Goal: Communication & Community: Answer question/provide support

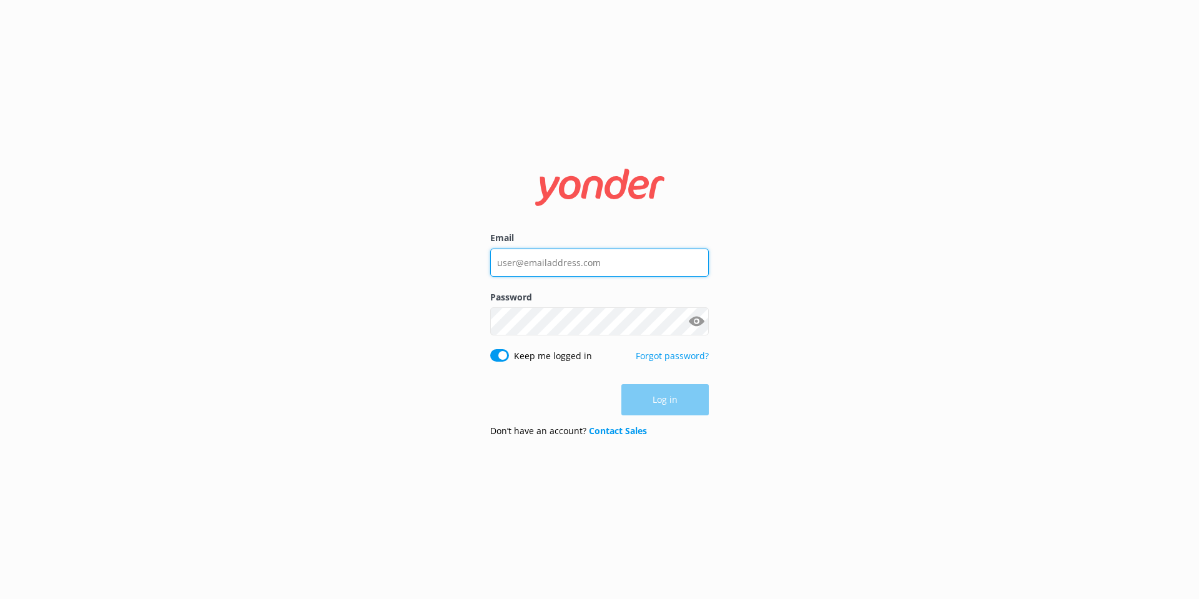
type input "reservations@totallytourism.co.nz"
click at [658, 396] on div "Log in" at bounding box center [599, 399] width 219 height 31
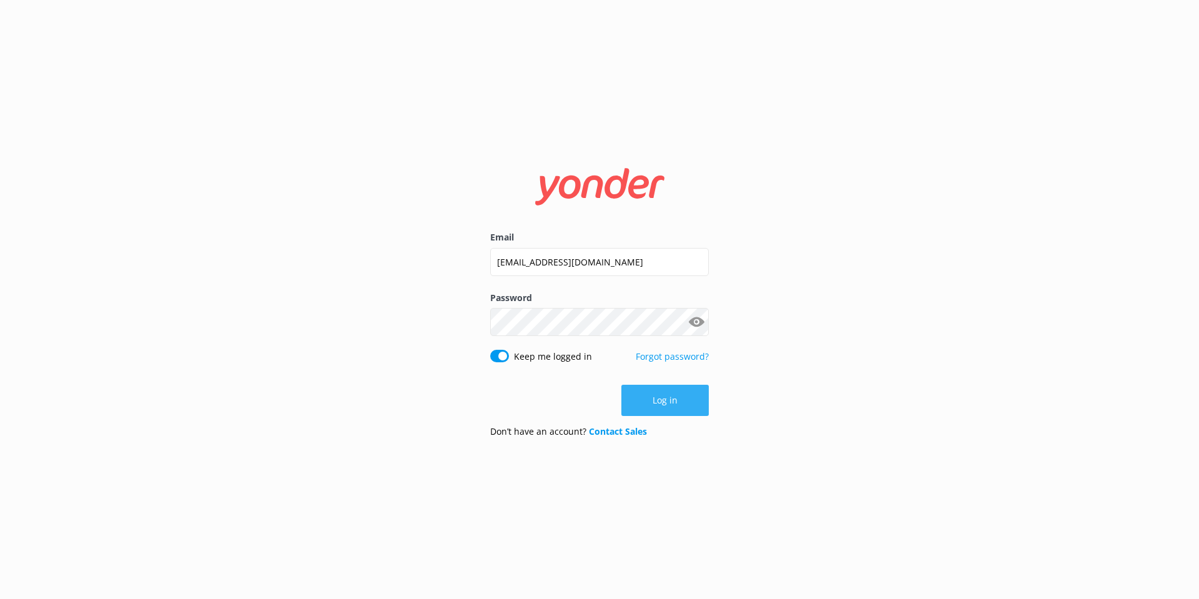
click at [661, 393] on button "Log in" at bounding box center [664, 400] width 87 height 31
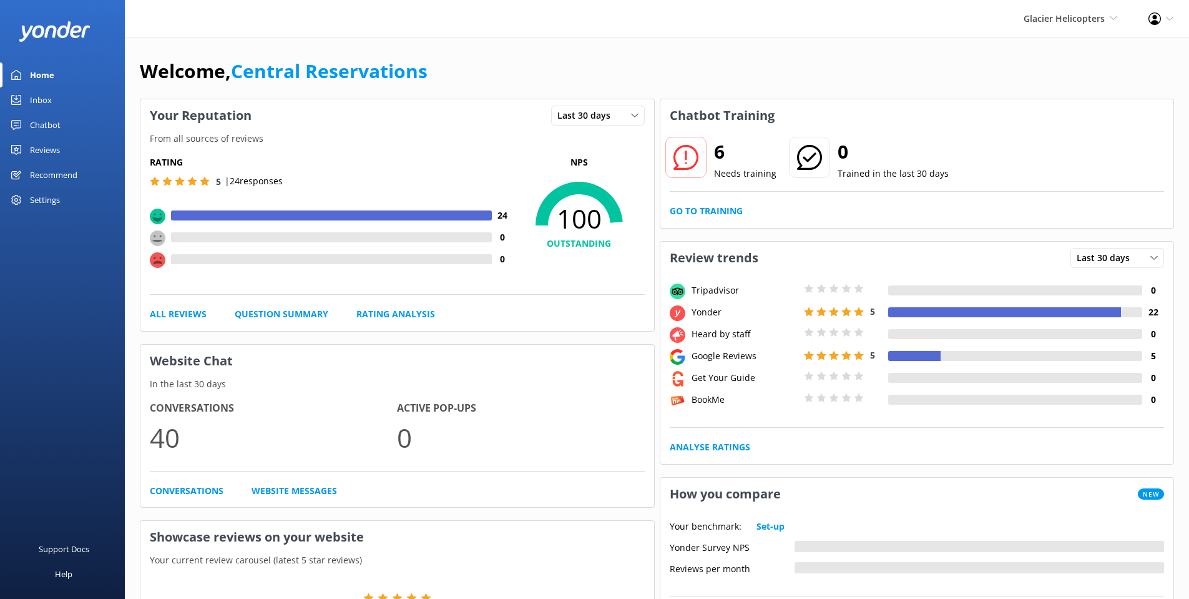
click at [64, 101] on link "Inbox" at bounding box center [62, 99] width 125 height 25
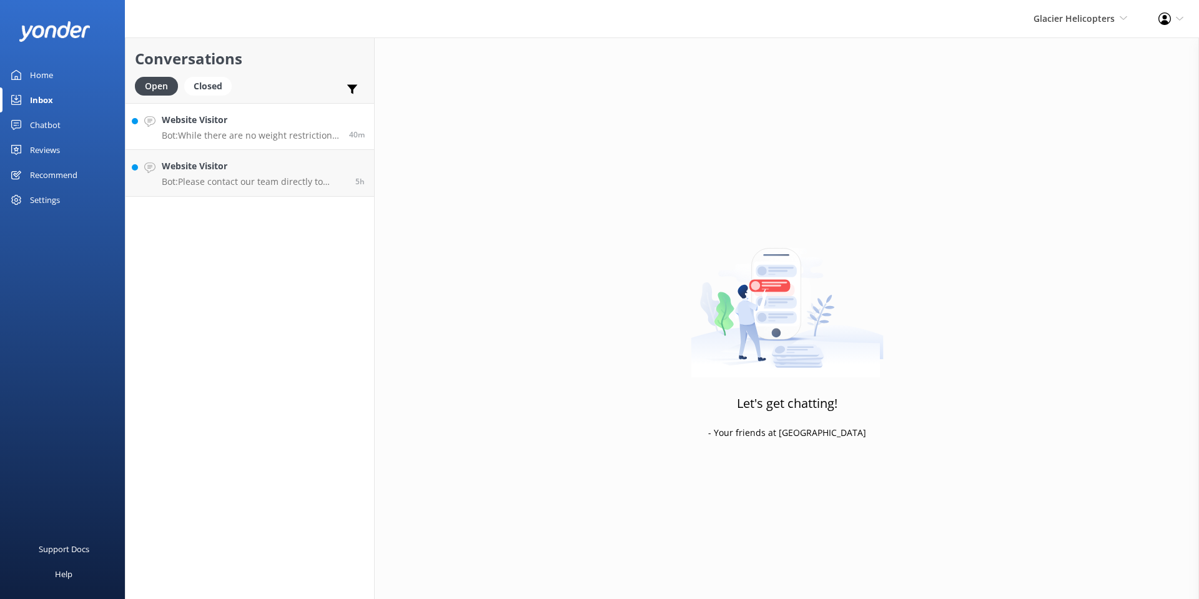
click at [237, 130] on p "Bot: While there are no weight restrictions for passengers, one person sitting …" at bounding box center [251, 135] width 178 height 11
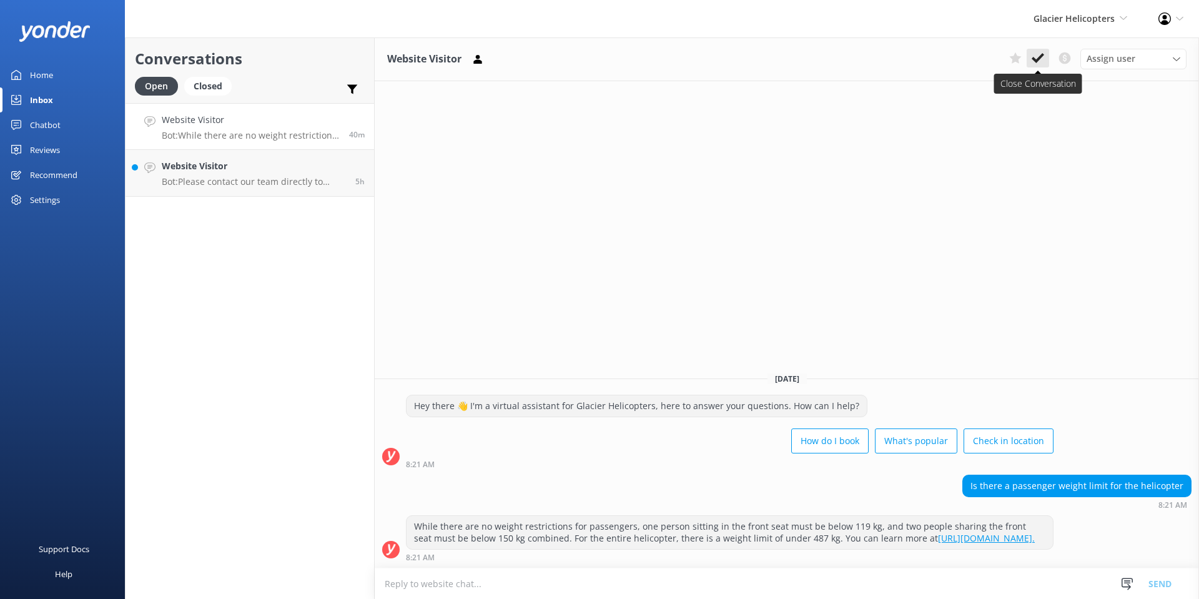
click at [1034, 61] on use at bounding box center [1037, 58] width 12 height 10
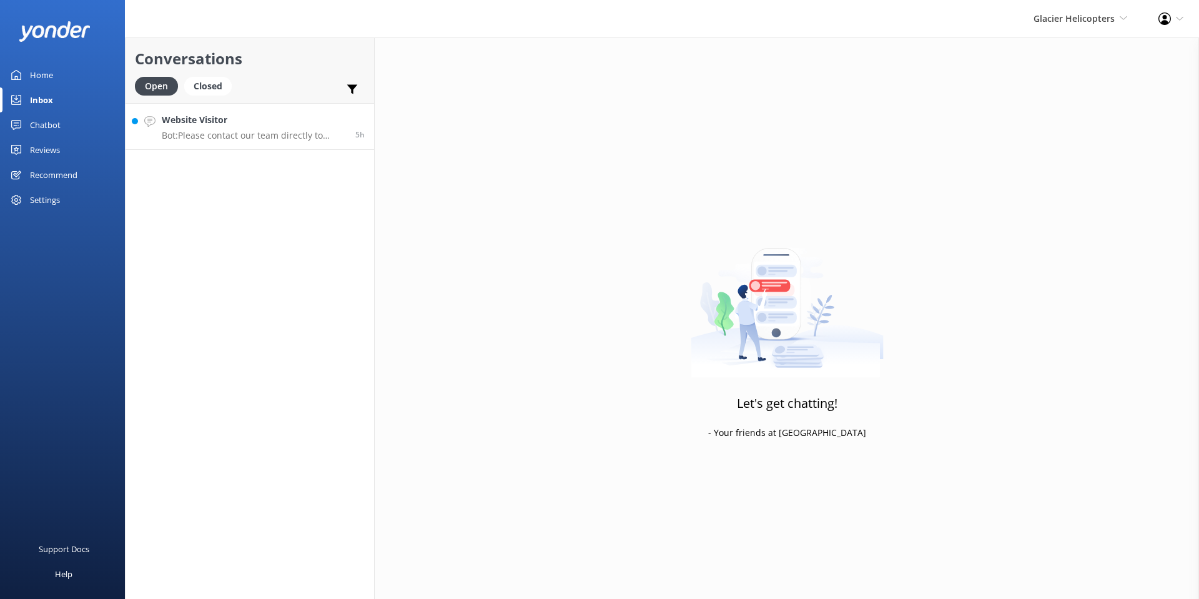
click at [275, 112] on link "Website Visitor Bot: Please contact our team directly to confirm your flight. Y…" at bounding box center [249, 126] width 248 height 47
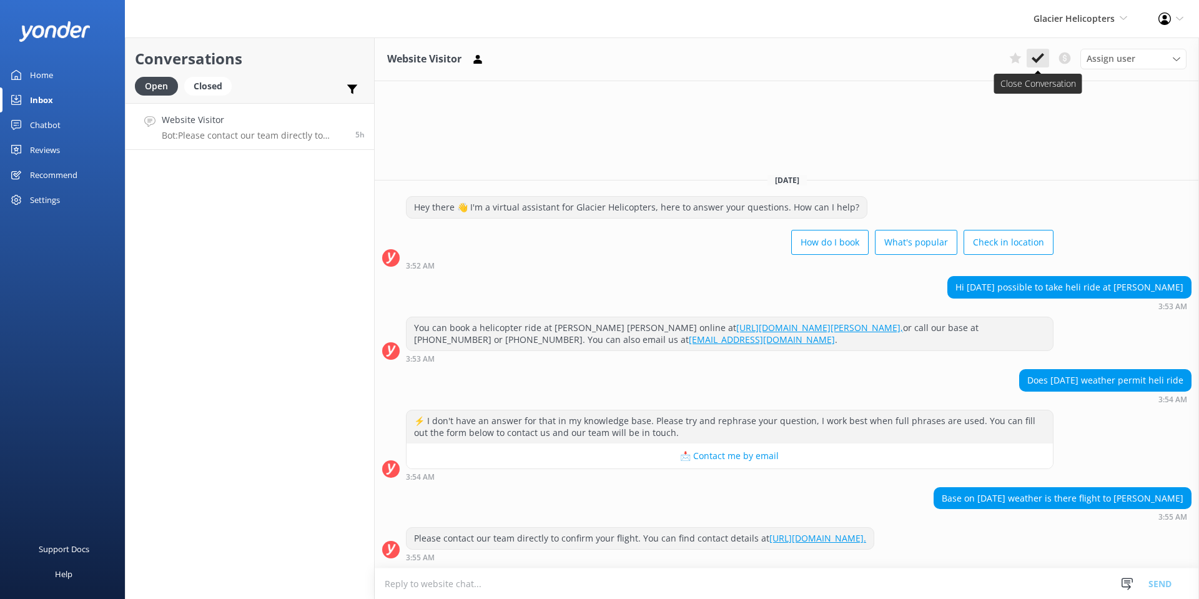
click at [1036, 56] on icon at bounding box center [1037, 58] width 12 height 12
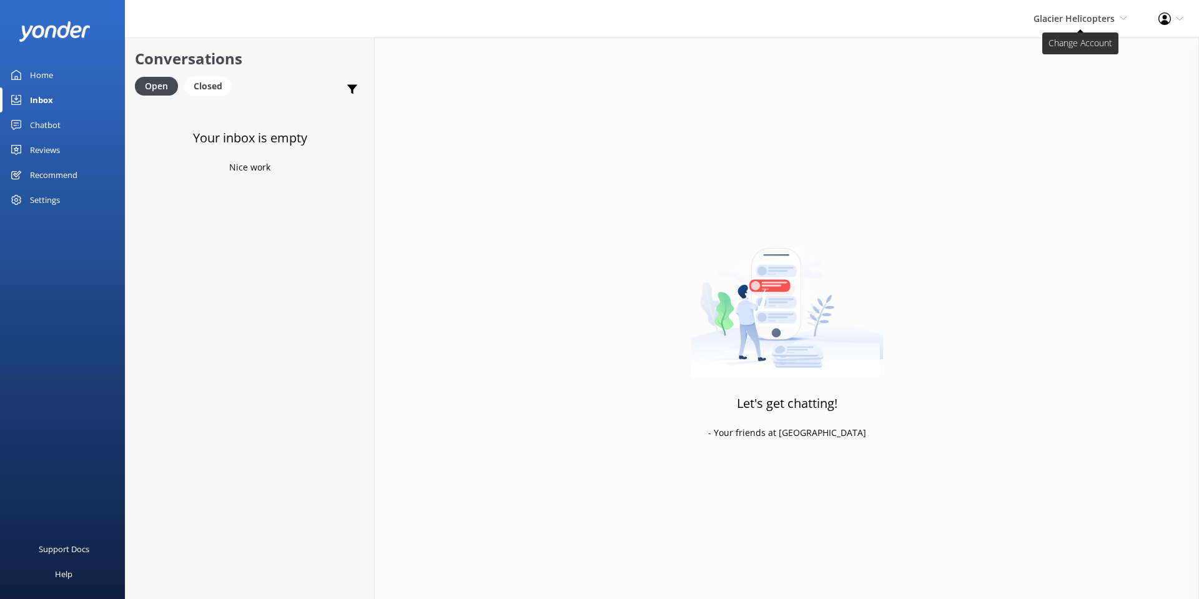
click at [1078, 21] on span "Glacier Helicopters" at bounding box center [1073, 18] width 81 height 12
click at [1085, 56] on link "Milford Sound Scenic Flights" at bounding box center [1080, 54] width 125 height 30
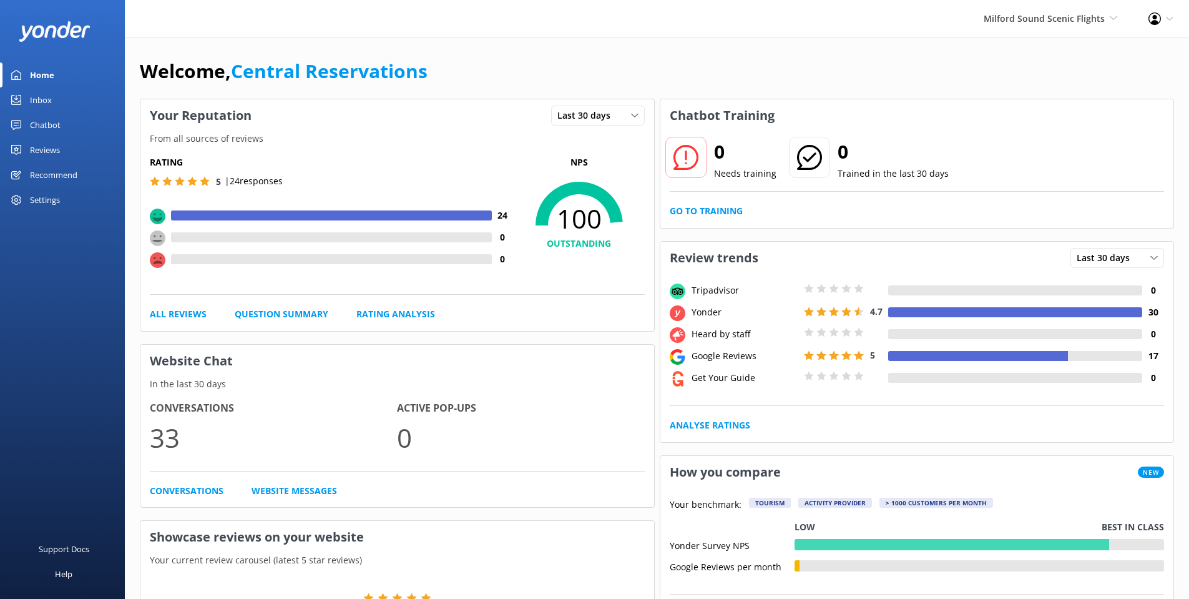
click at [48, 94] on div "Inbox" at bounding box center [41, 99] width 22 height 25
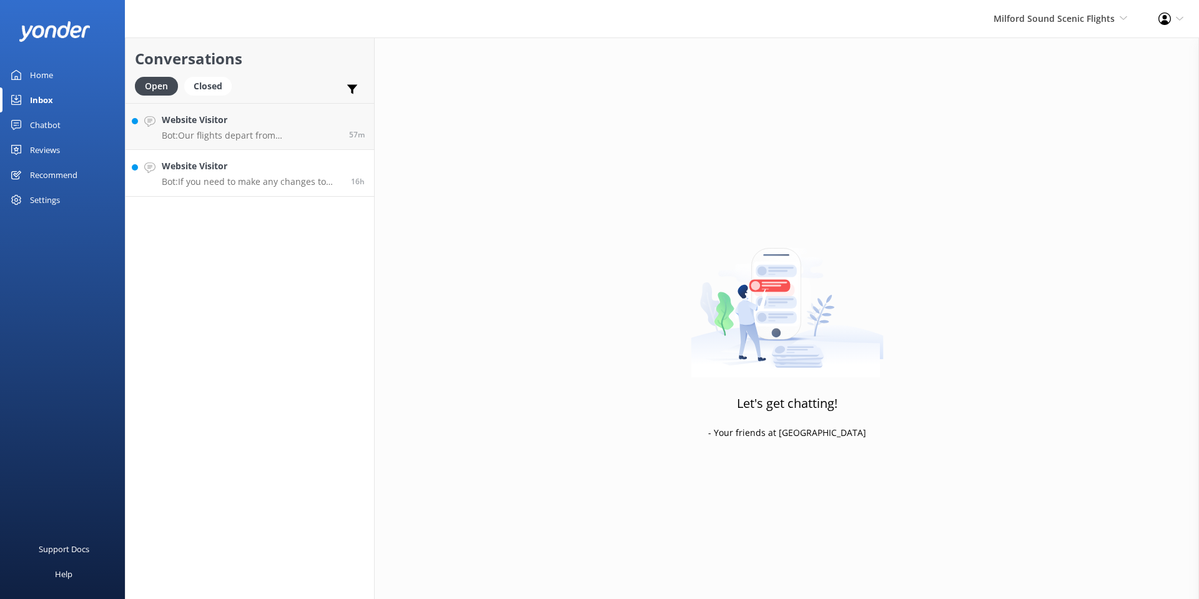
click at [258, 160] on h4 "Website Visitor" at bounding box center [252, 166] width 180 height 14
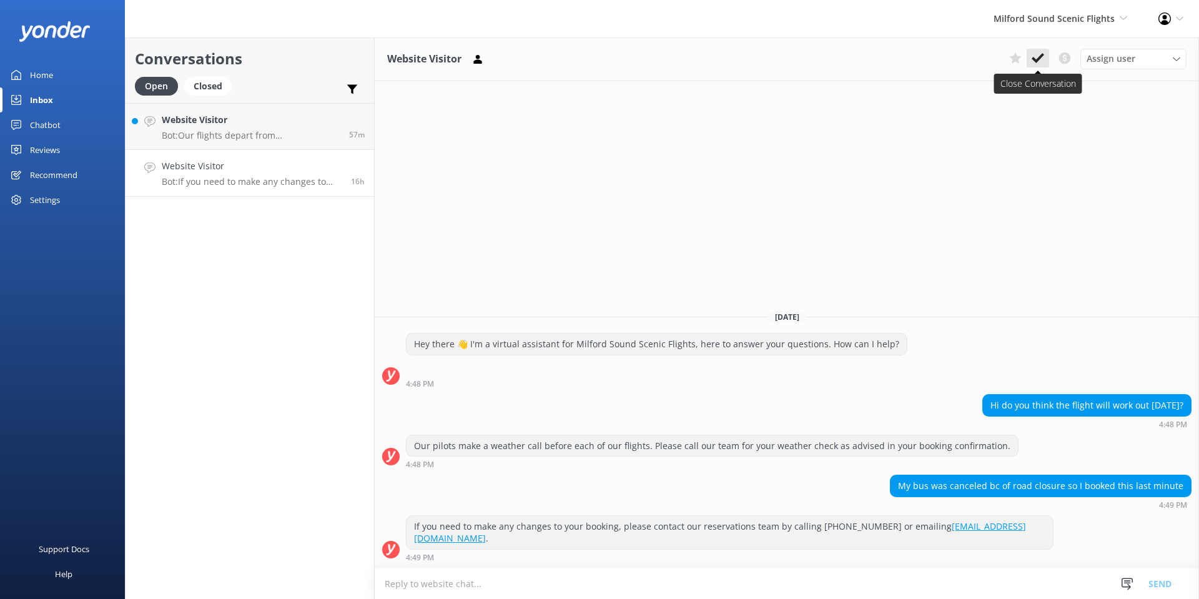
click at [1034, 61] on use at bounding box center [1037, 58] width 12 height 10
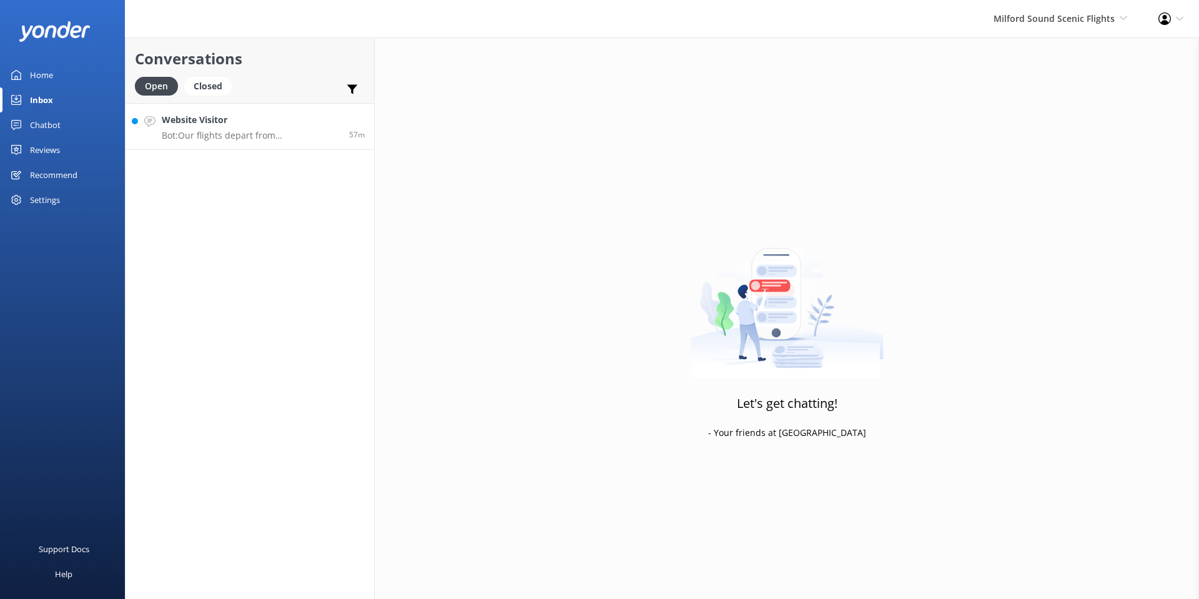
click at [198, 148] on link "Website Visitor Bot: Our flights depart from Queenstown. 57m" at bounding box center [249, 126] width 248 height 47
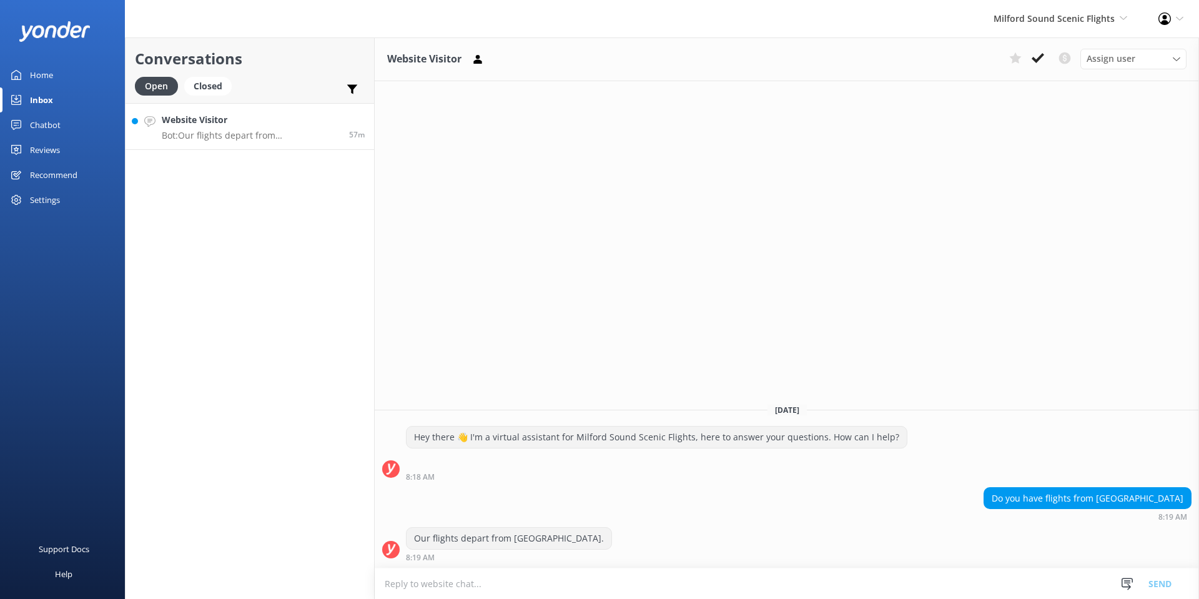
click at [207, 133] on p "Bot: Our flights depart from Queenstown." at bounding box center [251, 135] width 178 height 11
click at [1041, 55] on use at bounding box center [1037, 58] width 12 height 10
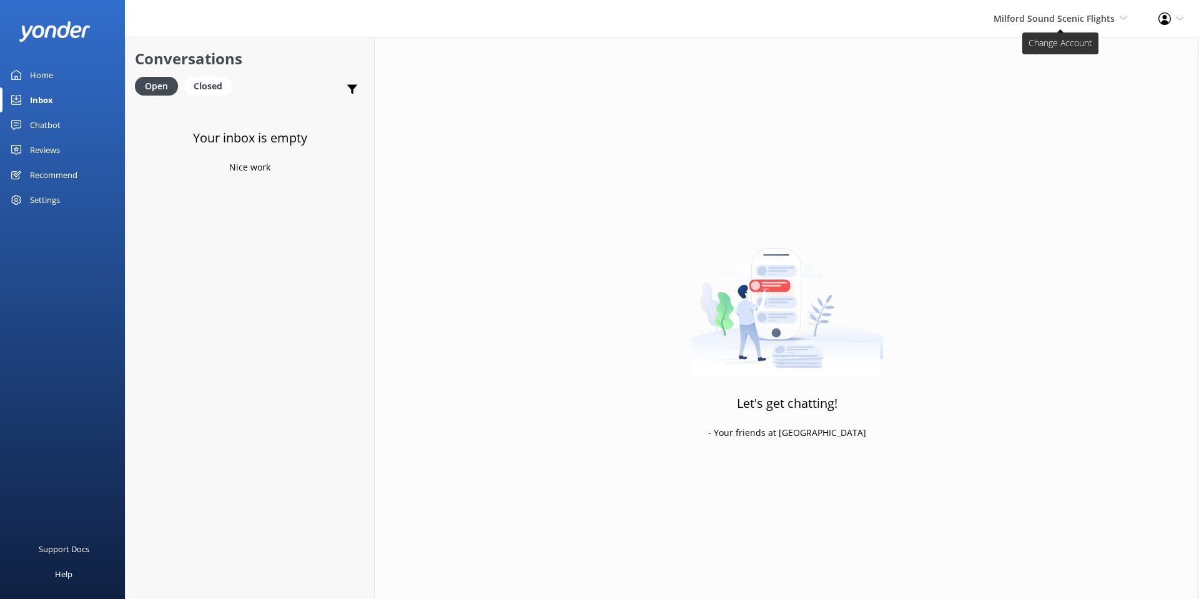
click at [1058, 22] on span "Milford Sound Scenic Flights" at bounding box center [1053, 18] width 121 height 12
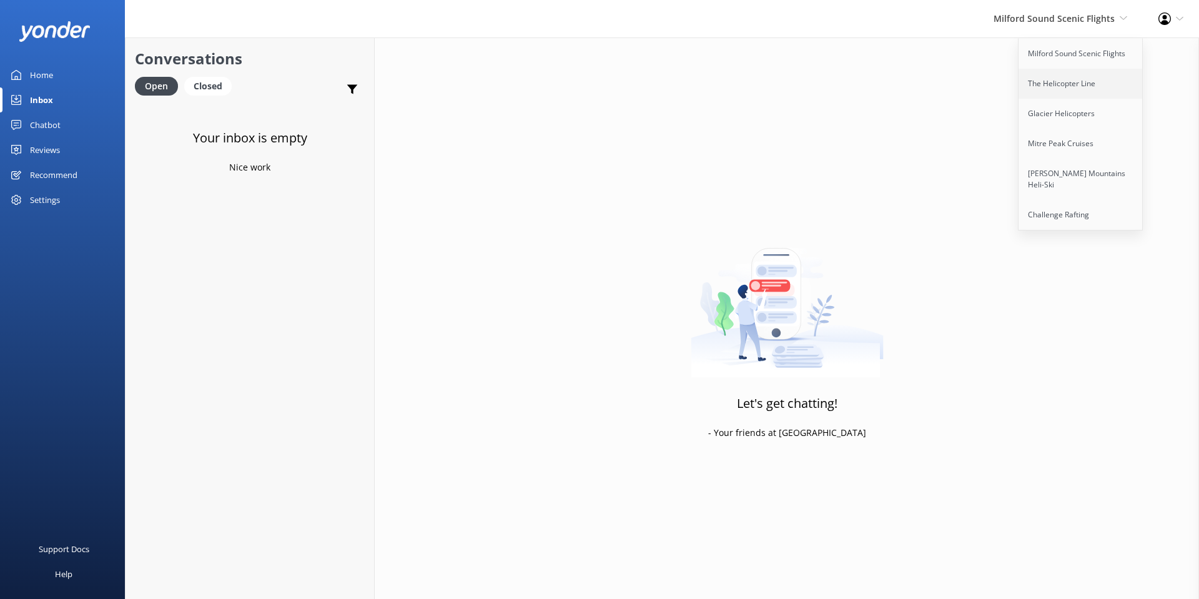
click at [1074, 74] on link "The Helicopter Line" at bounding box center [1080, 84] width 125 height 30
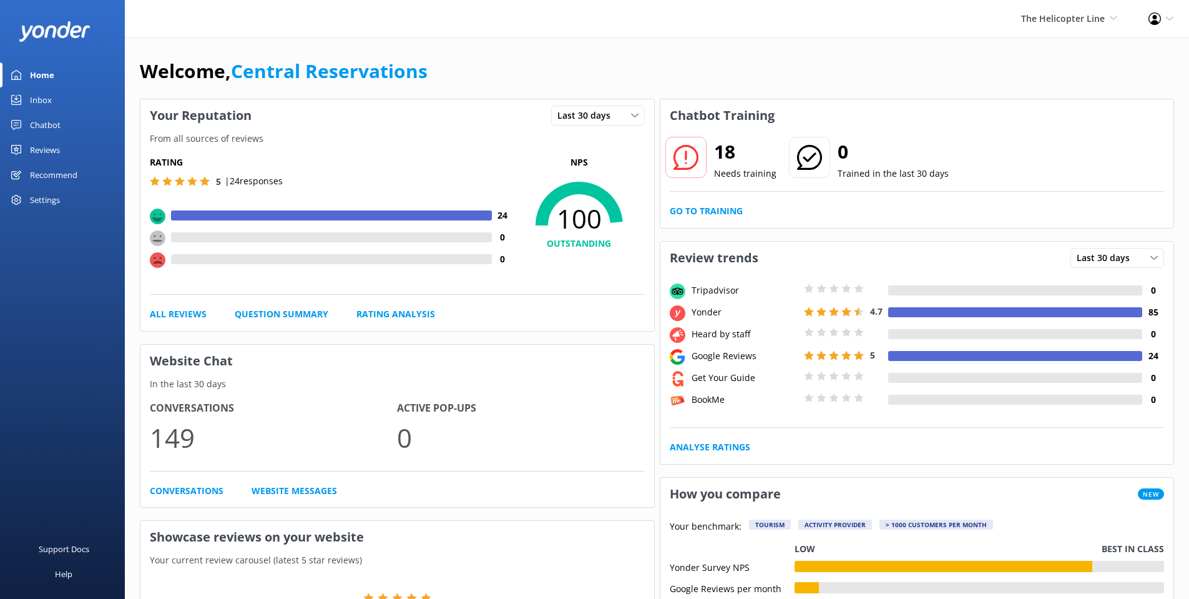
click at [41, 97] on div "Inbox" at bounding box center [41, 99] width 22 height 25
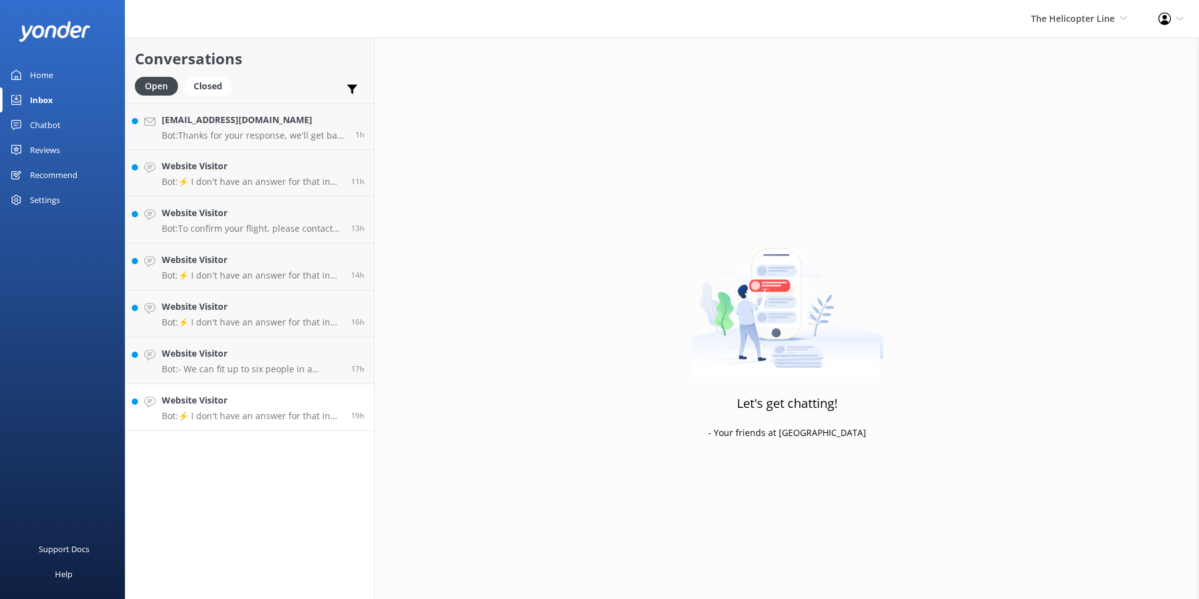
click at [247, 407] on h4 "Website Visitor" at bounding box center [252, 400] width 180 height 14
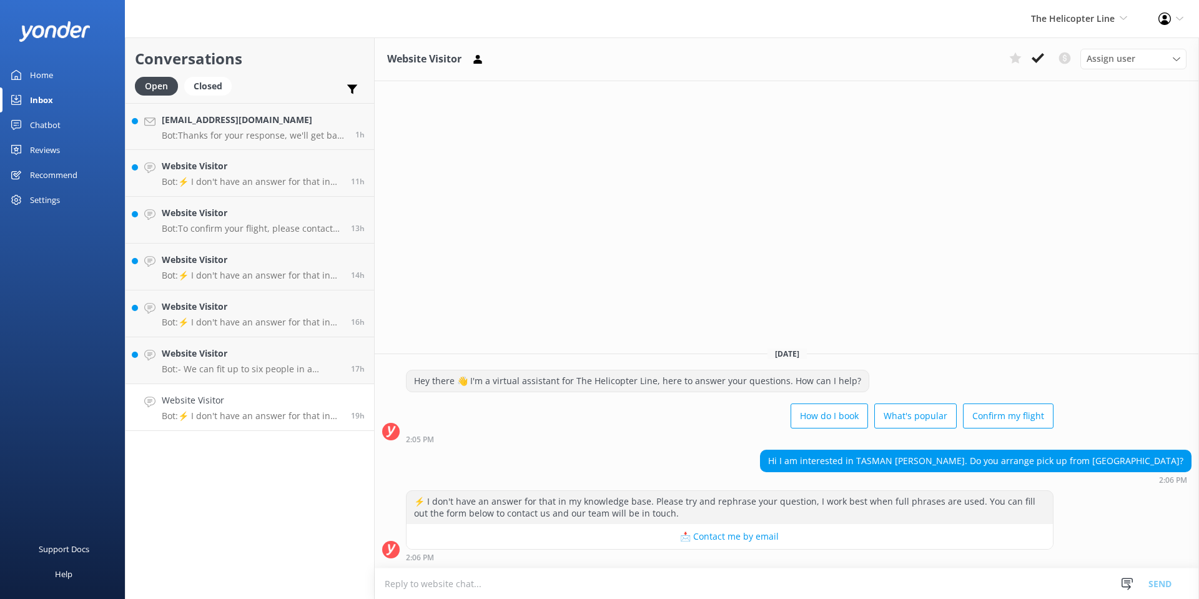
click at [626, 586] on textarea at bounding box center [787, 583] width 824 height 31
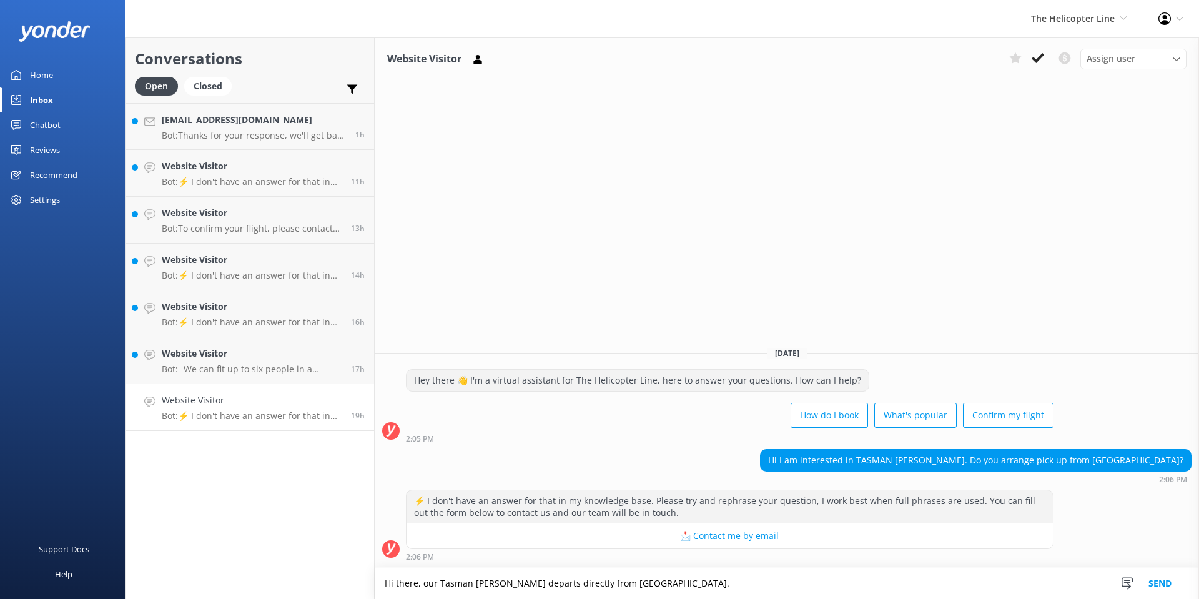
type textarea "Hi there, our Tasman Heli Hike departs directly from Mount Cook."
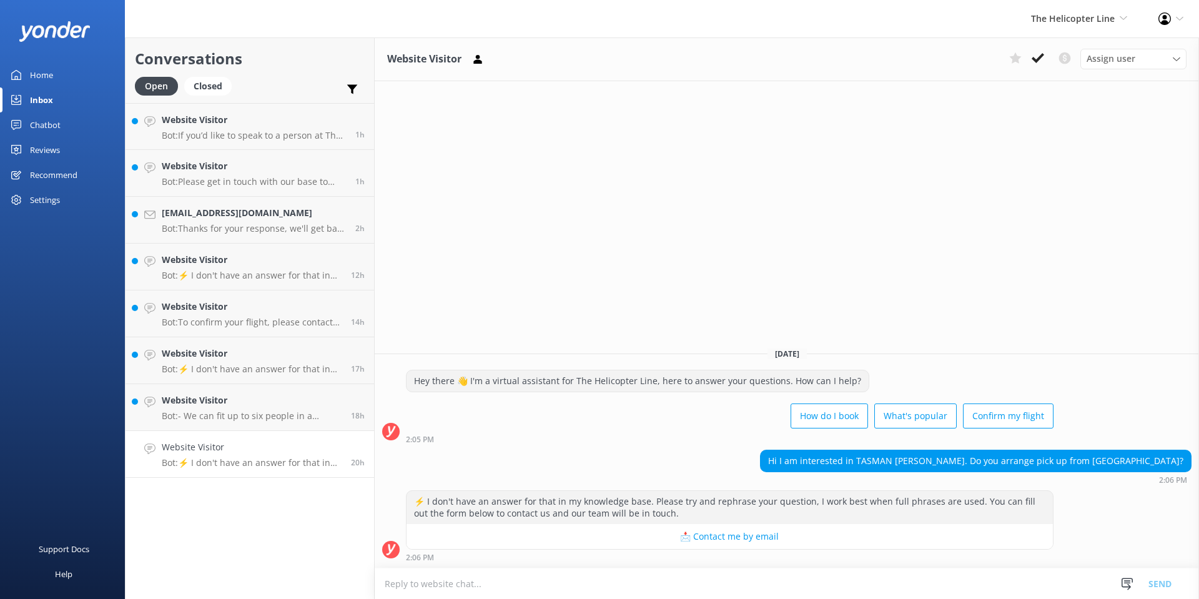
click at [498, 581] on textarea at bounding box center [787, 583] width 824 height 31
type textarea "H"
drag, startPoint x: 840, startPoint y: 456, endPoint x: 1182, endPoint y: 463, distance: 342.2
click at [1182, 463] on div "Hi I am interested in TASMAN [PERSON_NAME]. Do you arrange pick up from [GEOGRA…" at bounding box center [975, 460] width 430 height 21
copy div "Hi I am interested in TASMAN [PERSON_NAME]. Do you arrange pick up from [GEOGRA…"
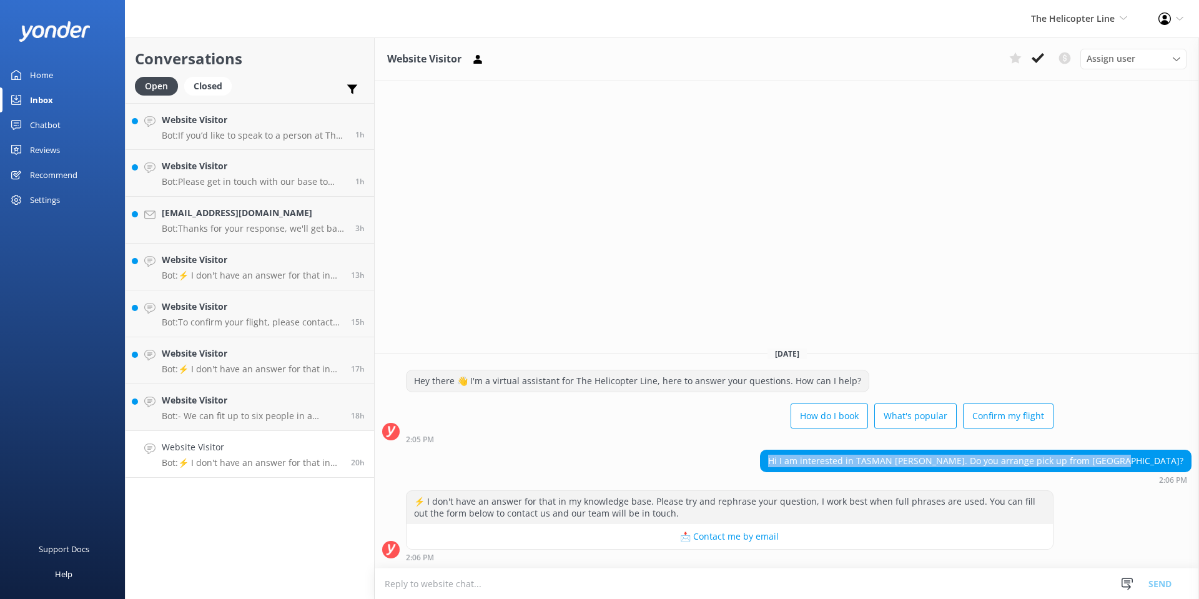
click at [599, 573] on textarea at bounding box center [787, 583] width 824 height 31
paste textarea "Hi! The [GEOGRAPHIC_DATA] Hike departs from [GEOGRAPHIC_DATA]. We can arrange a…"
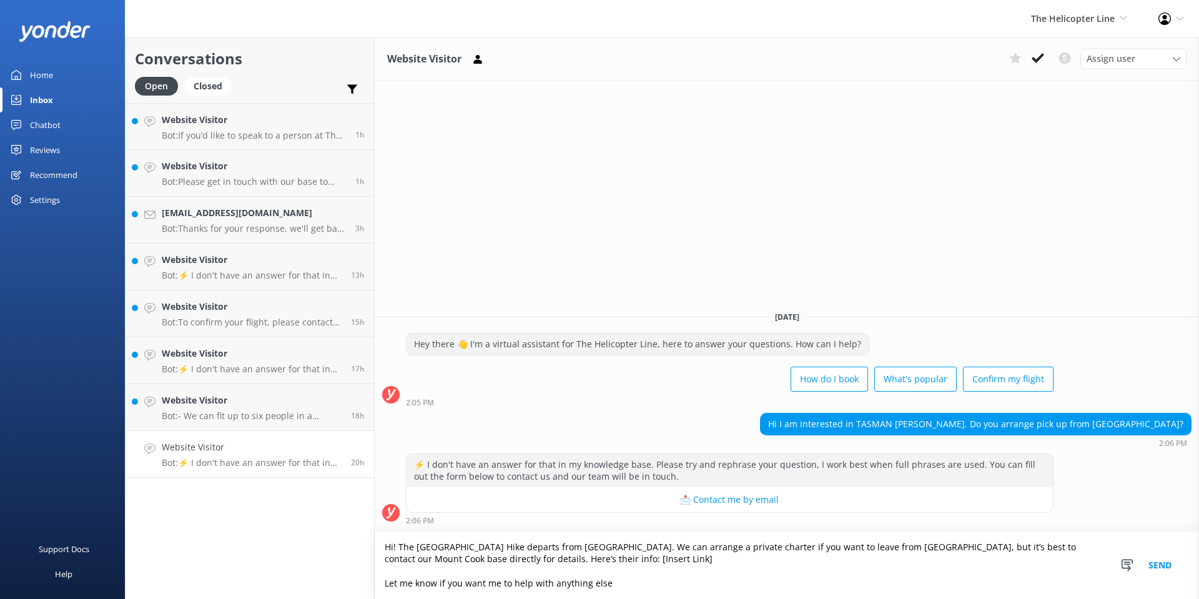
click at [918, 547] on textarea "Hi! The [GEOGRAPHIC_DATA] Hike departs from [GEOGRAPHIC_DATA]. We can arrange a…" at bounding box center [787, 564] width 824 height 67
drag, startPoint x: 653, startPoint y: 559, endPoint x: 715, endPoint y: 561, distance: 62.5
click at [715, 561] on textarea "Hi! The [GEOGRAPHIC_DATA] Hike departs from [GEOGRAPHIC_DATA]. We can arrange a…" at bounding box center [787, 564] width 824 height 67
paste textarea "[URL][DOMAIN_NAME]"
click at [637, 584] on textarea "Hi! The [GEOGRAPHIC_DATA] Hike departs from [GEOGRAPHIC_DATA]. We can arrange a…" at bounding box center [787, 564] width 824 height 67
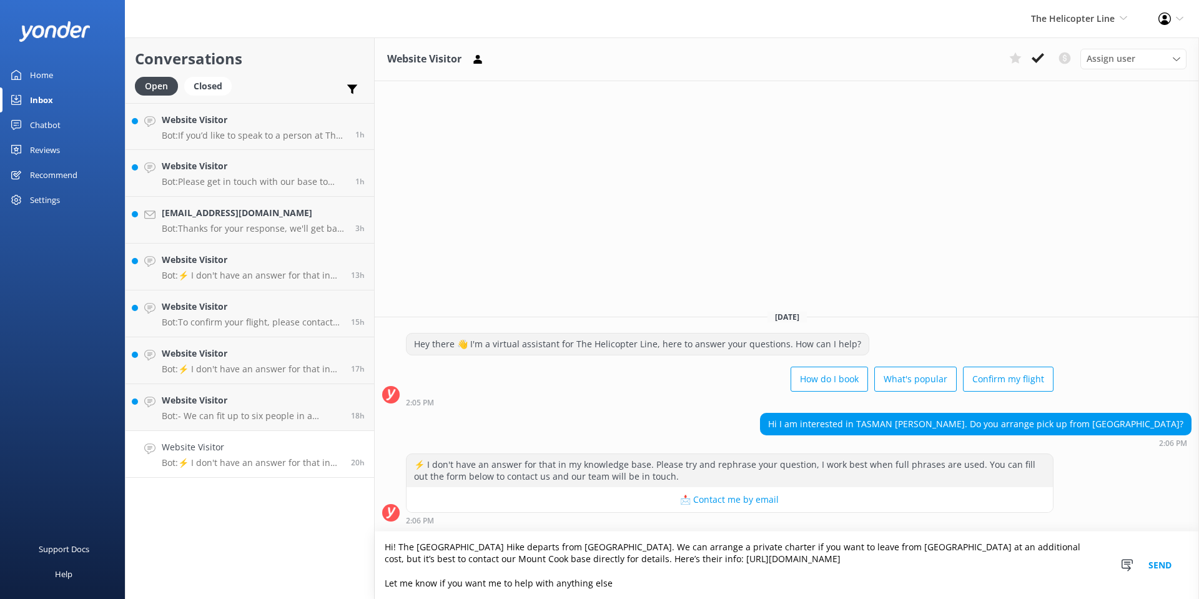
type textarea "Hi! The [GEOGRAPHIC_DATA] Hike departs from [GEOGRAPHIC_DATA]. We can arrange a…"
click at [1156, 567] on button "Send" at bounding box center [1159, 564] width 47 height 67
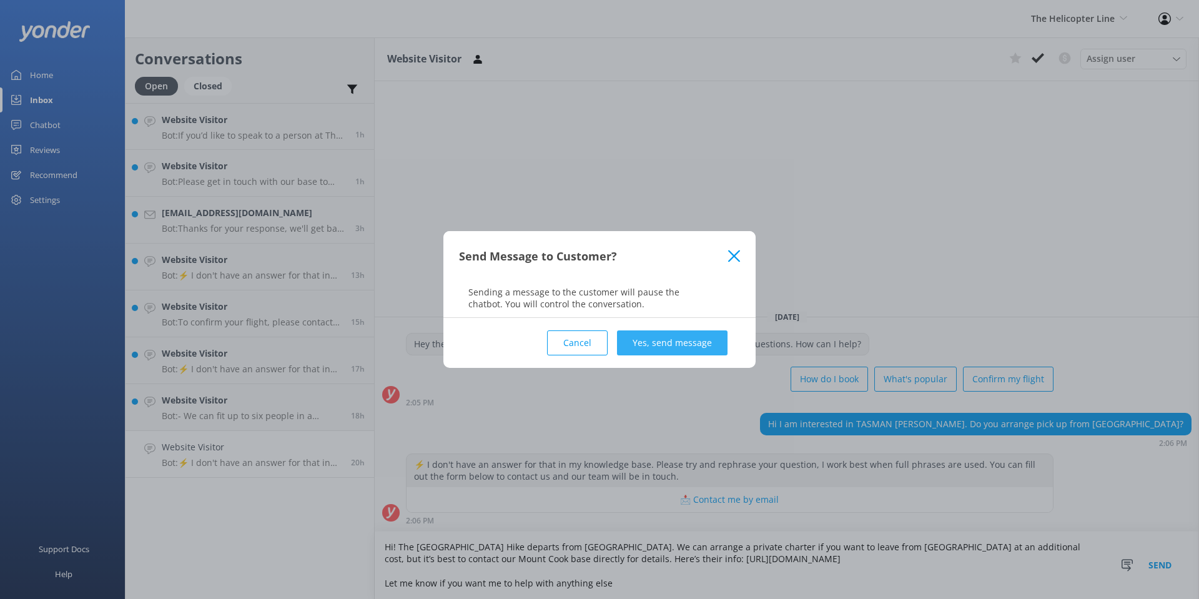
click at [694, 342] on button "Yes, send message" at bounding box center [672, 342] width 111 height 25
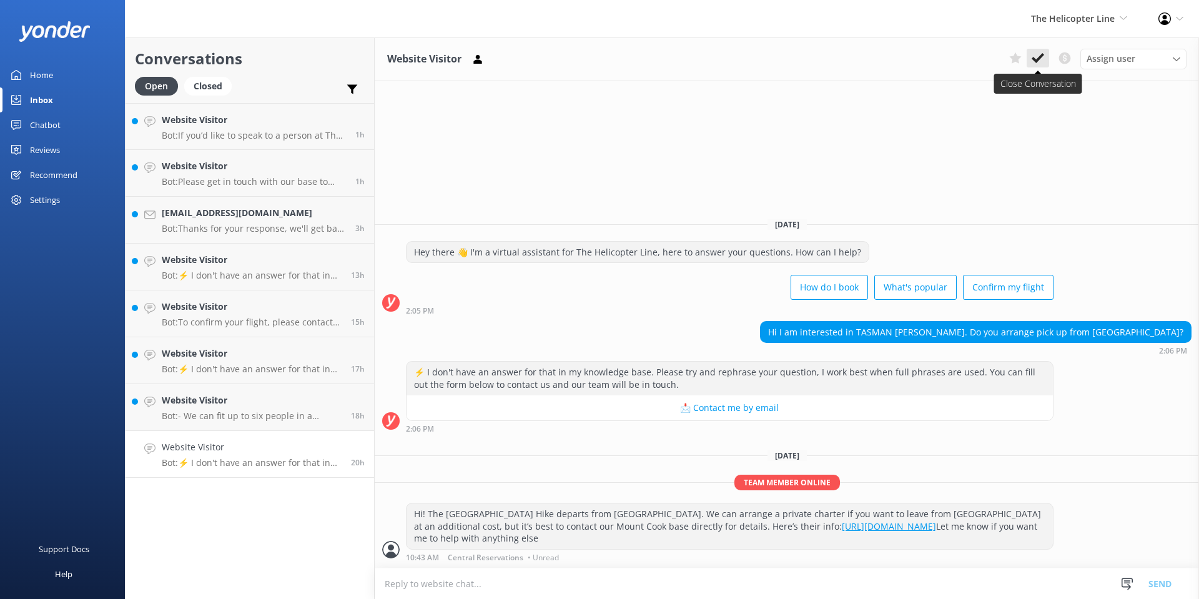
click at [1036, 56] on icon at bounding box center [1037, 58] width 12 height 12
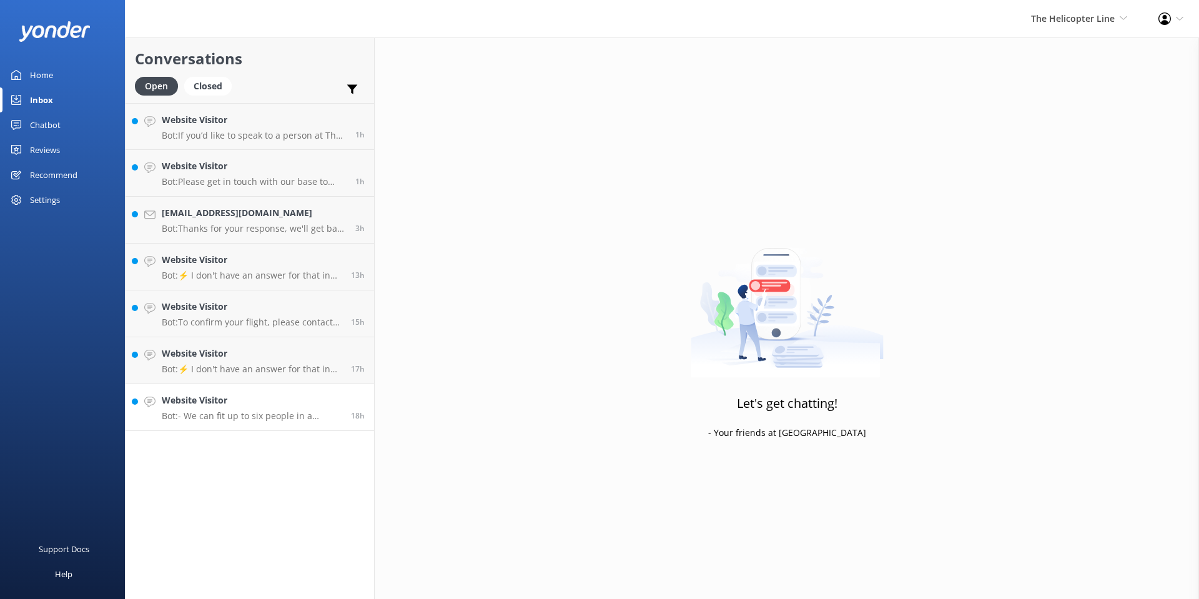
click at [238, 413] on p "Bot: - We can fit up to six people in a helicopter, depending on weights. If yo…" at bounding box center [252, 415] width 180 height 11
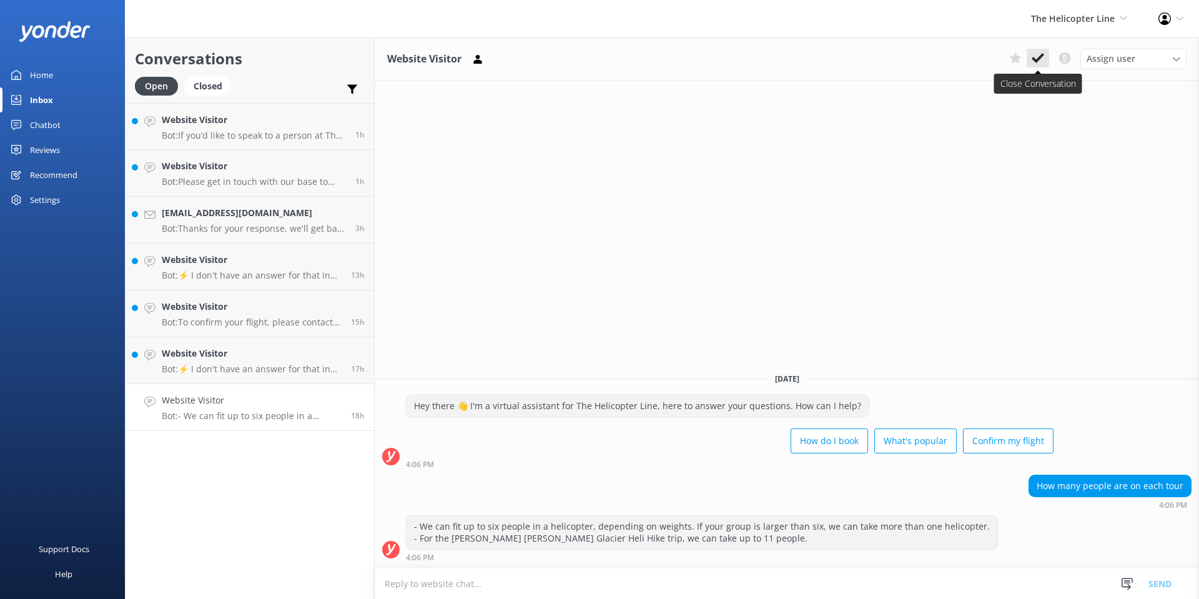
click at [1039, 60] on icon at bounding box center [1037, 58] width 12 height 12
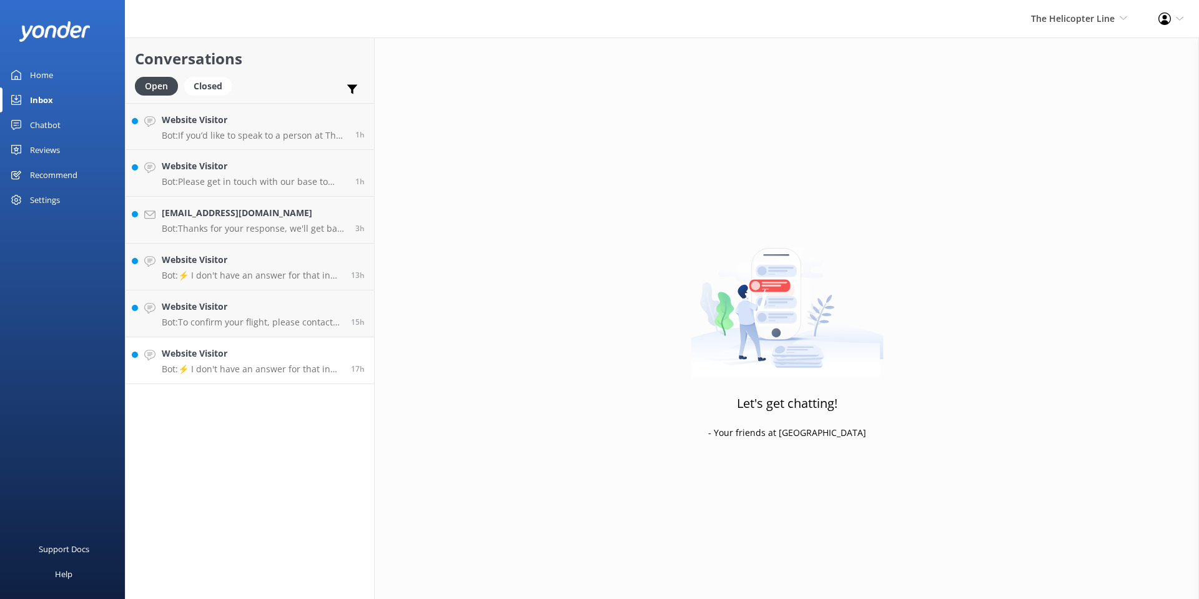
click at [203, 360] on h4 "Website Visitor" at bounding box center [252, 354] width 180 height 14
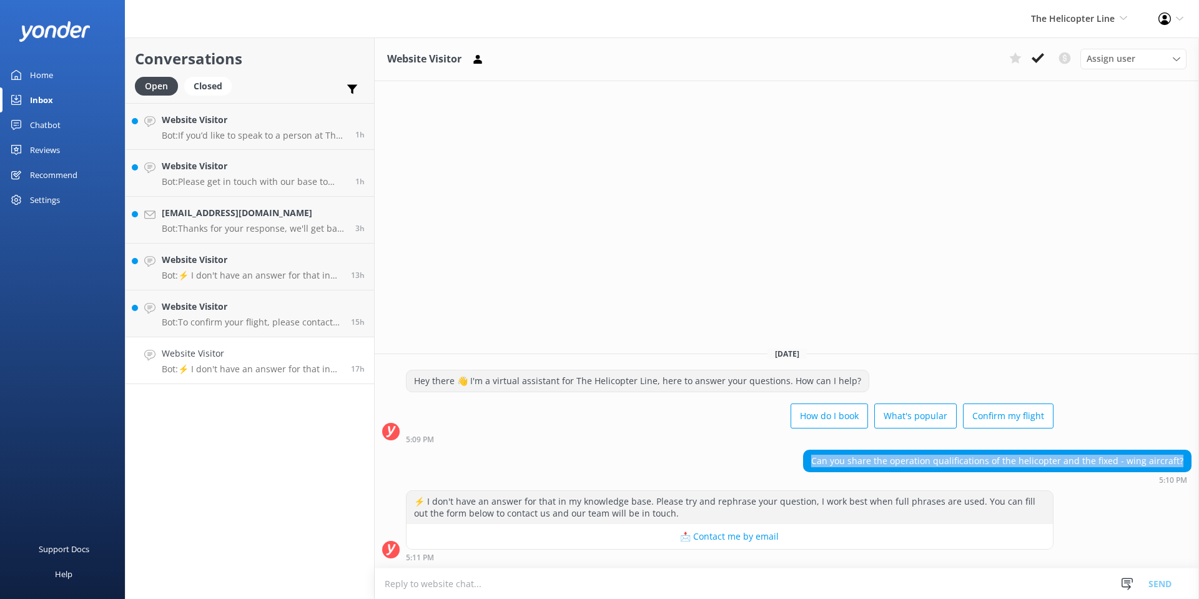
drag, startPoint x: 821, startPoint y: 463, endPoint x: 1184, endPoint y: 466, distance: 362.8
click at [1184, 466] on div "Can you share the operation qualifications of the helicopter and the fixed - wi…" at bounding box center [997, 460] width 387 height 21
copy div "Can you share the operation qualifications of the helicopter and the fixed - wi…"
click at [1114, 62] on span "Assign user" at bounding box center [1110, 59] width 49 height 14
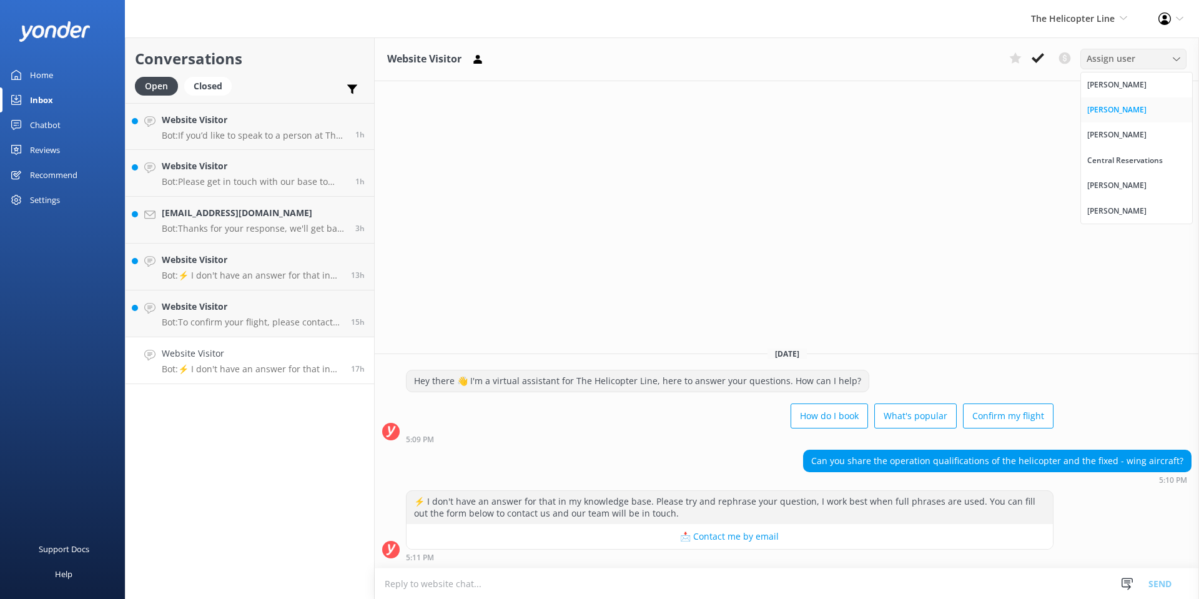
click at [1119, 102] on link "[PERSON_NAME]" at bounding box center [1136, 109] width 111 height 25
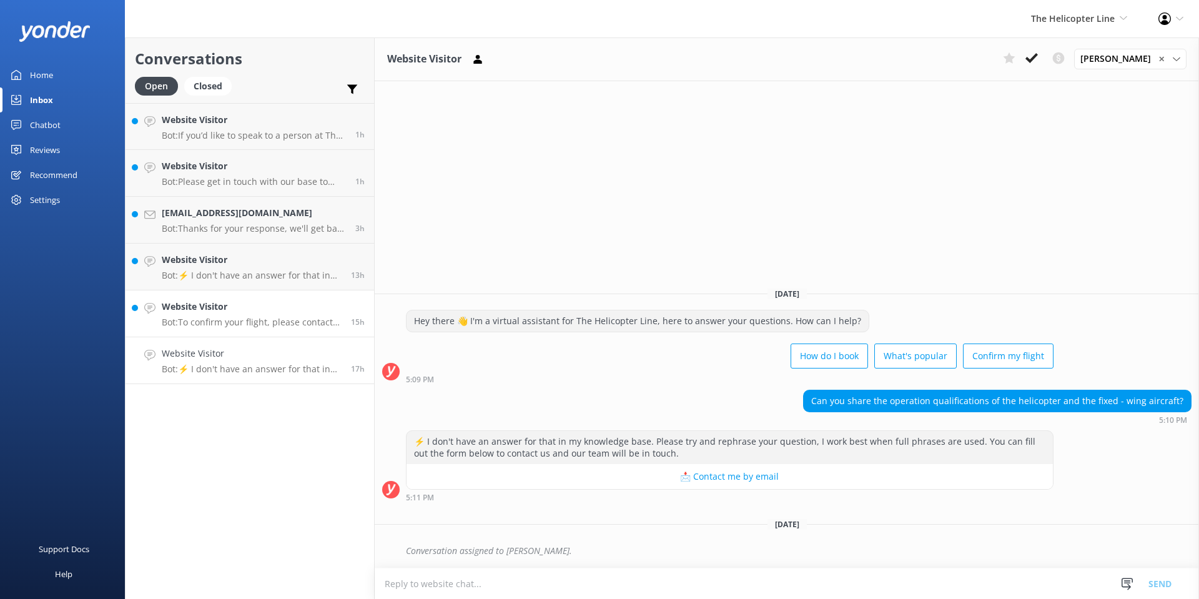
click at [211, 303] on h4 "Website Visitor" at bounding box center [252, 307] width 180 height 14
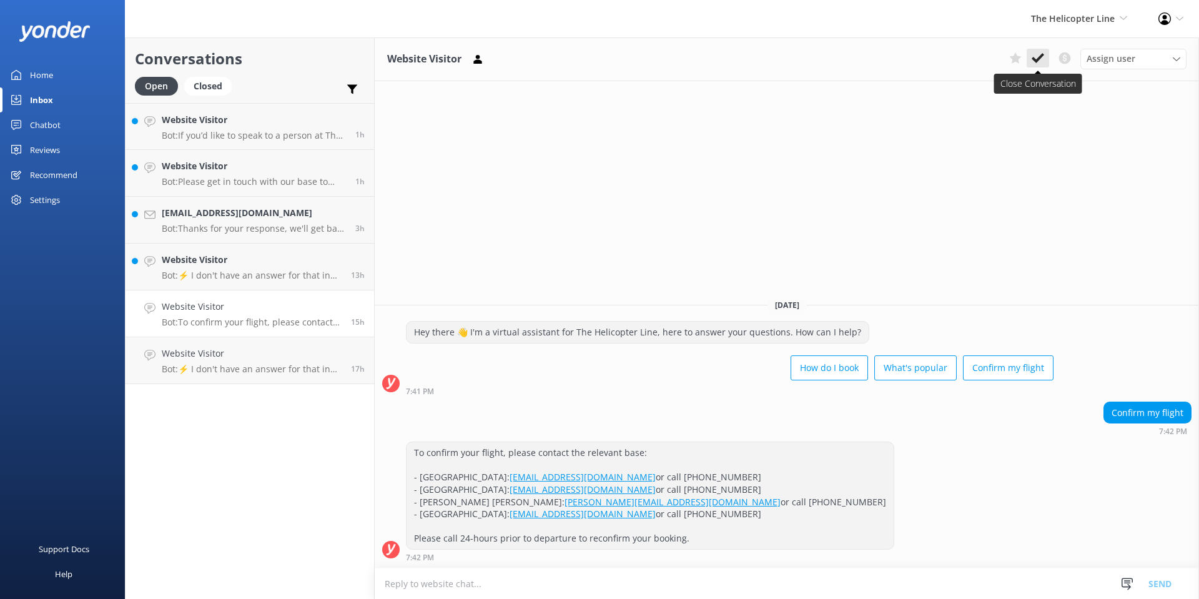
click at [1043, 55] on use at bounding box center [1037, 58] width 12 height 10
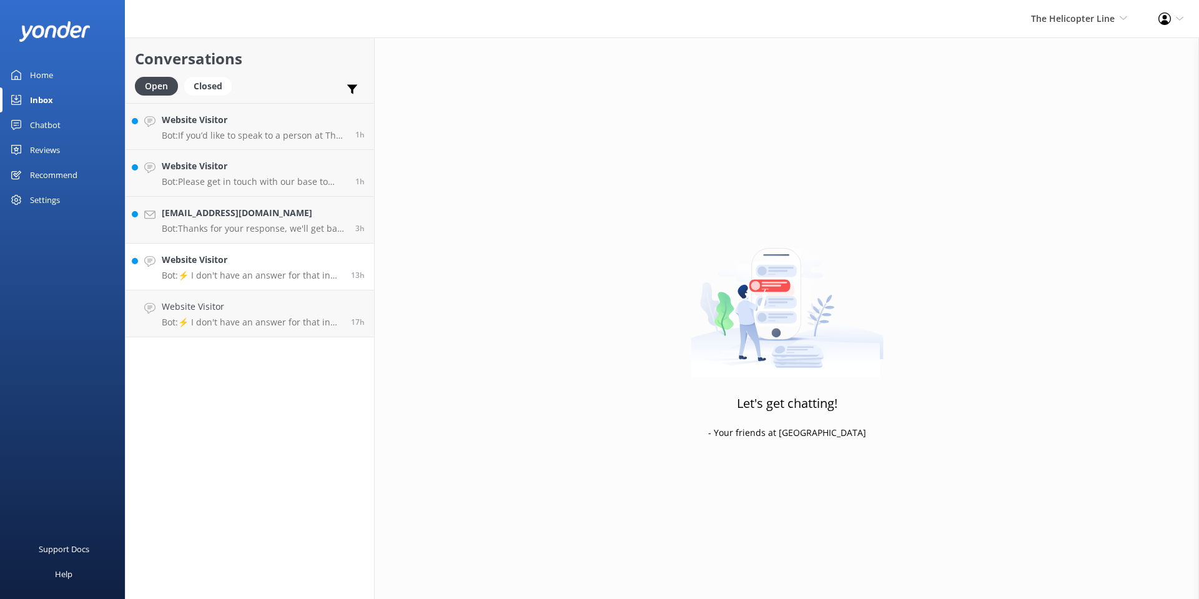
click at [256, 271] on p "Bot: ⚡ I don't have an answer for that in my knowledge base. Please try and rep…" at bounding box center [252, 275] width 180 height 11
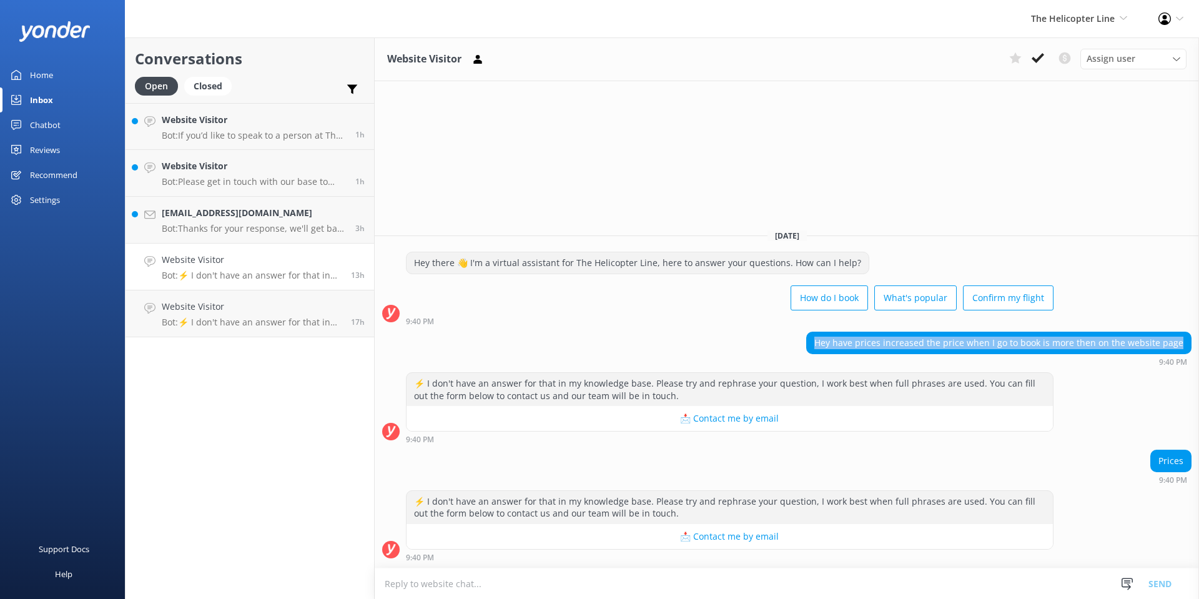
drag, startPoint x: 826, startPoint y: 343, endPoint x: 1184, endPoint y: 347, distance: 357.8
click at [1184, 347] on div "Hey have prices increased the price when I go to book is more then on the websi…" at bounding box center [999, 342] width 384 height 21
copy div "Hey have prices increased the price when I go to book is more then on the websi…"
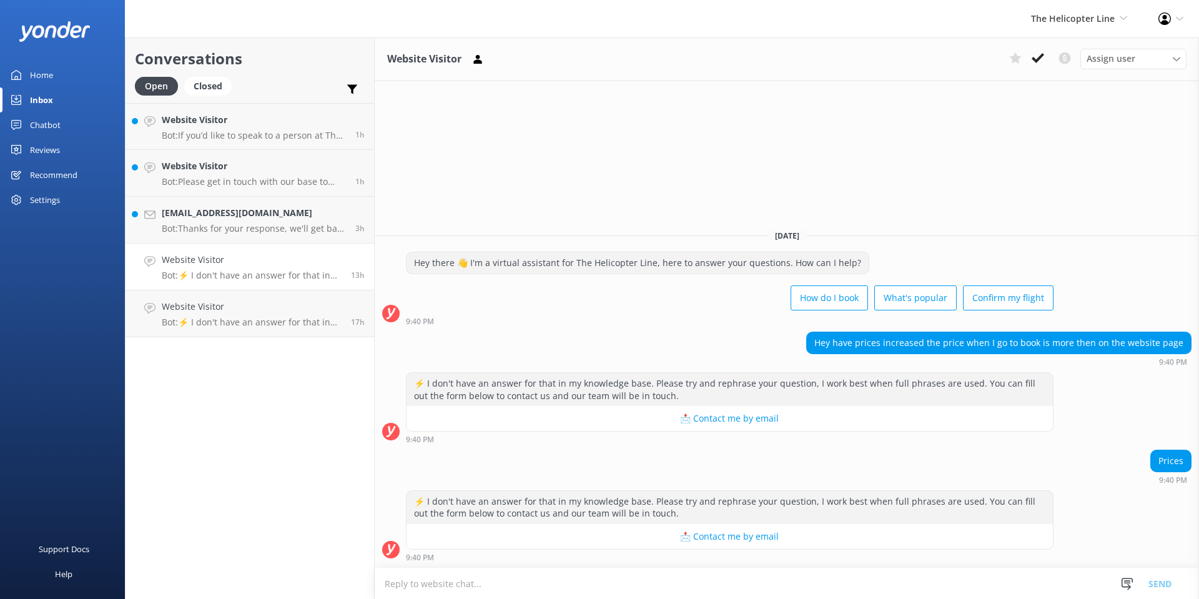
click at [460, 582] on textarea at bounding box center [787, 583] width 824 height 31
paste textarea "Hi! The prices shown on the website apply to bookings made up to the end of Sep…"
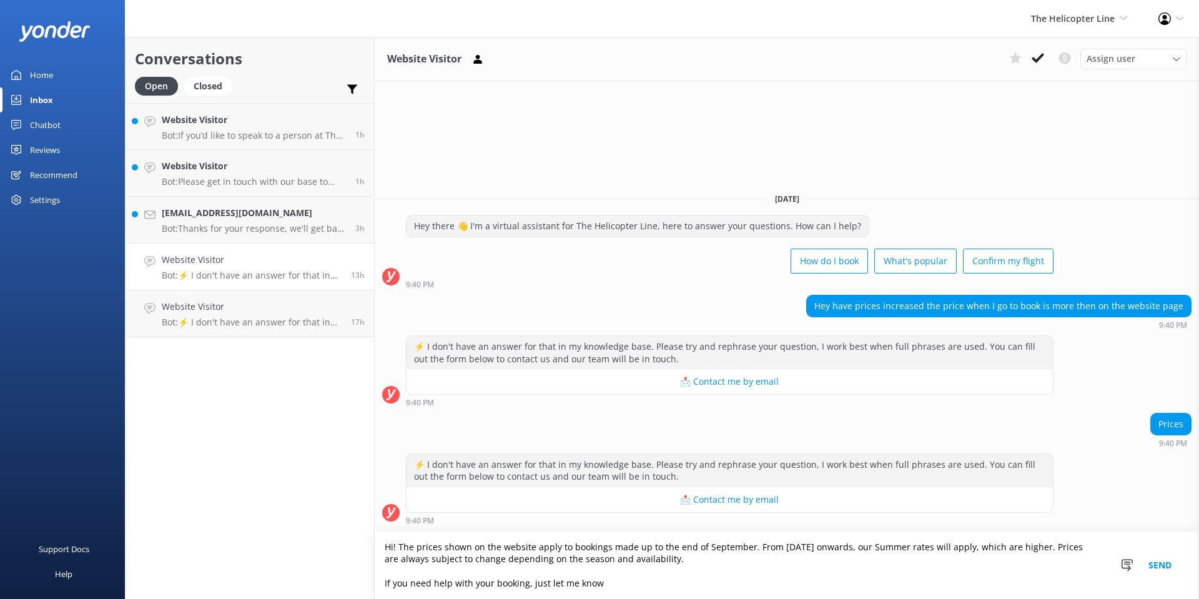
click at [393, 546] on textarea "Hi! The prices shown on the website apply to bookings made up to the end of Sep…" at bounding box center [787, 564] width 824 height 67
drag, startPoint x: 1002, startPoint y: 546, endPoint x: 1075, endPoint y: 542, distance: 73.1
click at [1075, 542] on textarea "Hi there, The prices shown on the website apply to bookings made up to the end …" at bounding box center [787, 564] width 824 height 67
click at [410, 571] on textarea "Hi there, The prices shown on the website apply to bookings made up to the end …" at bounding box center [787, 564] width 824 height 67
type textarea "Hi there, The prices shown on the website apply to bookings made up to the end …"
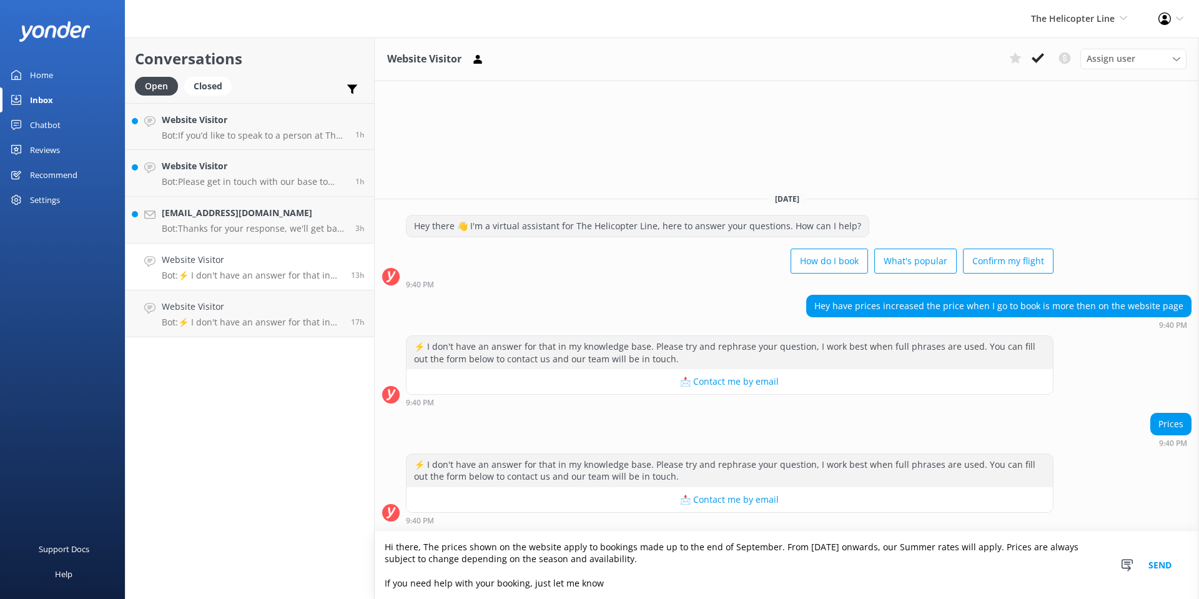
click at [1156, 566] on button "Send" at bounding box center [1159, 564] width 47 height 67
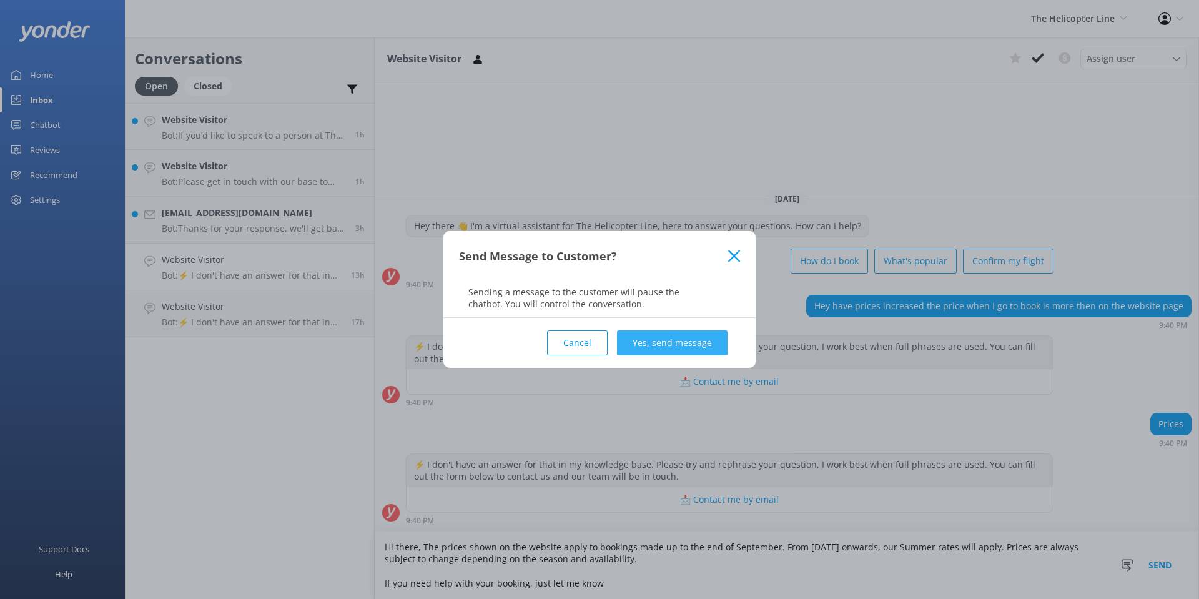
click at [654, 334] on button "Yes, send message" at bounding box center [672, 342] width 111 height 25
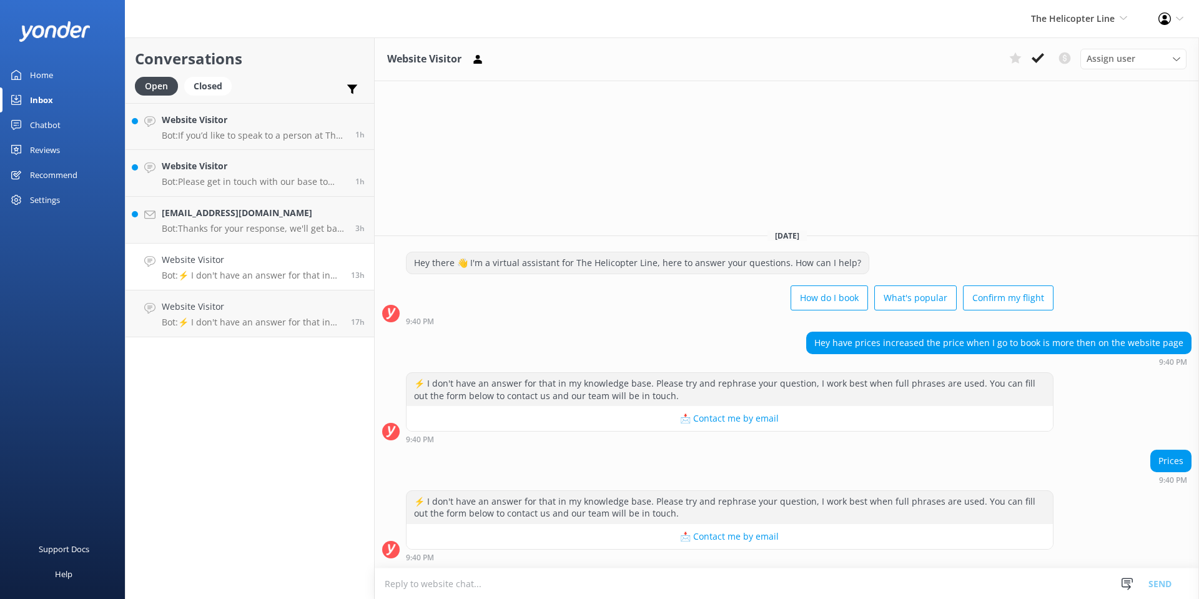
scroll to position [3, 0]
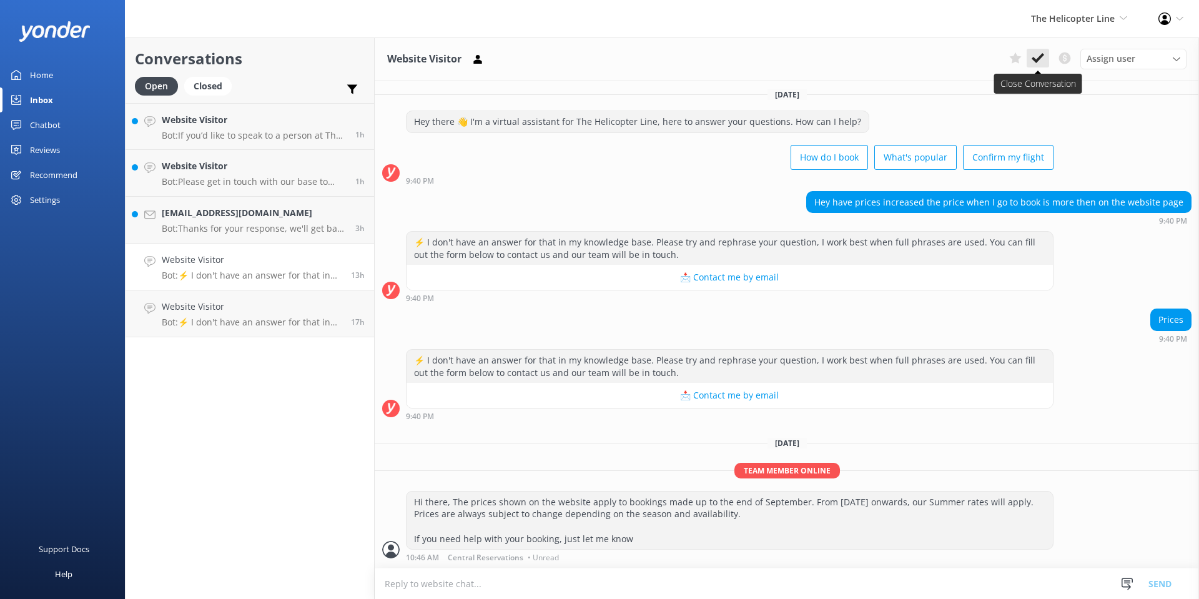
click at [1041, 56] on use at bounding box center [1037, 58] width 12 height 10
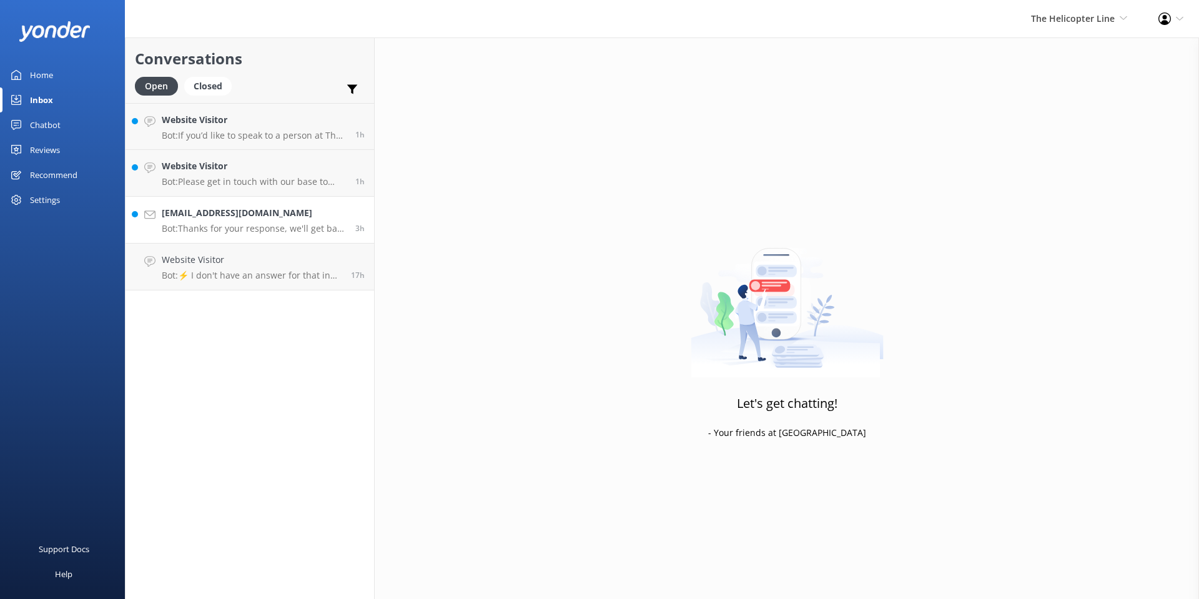
click at [240, 222] on div "[EMAIL_ADDRESS][DOMAIN_NAME] Bot: Thanks for your response, we'll get back to y…" at bounding box center [254, 219] width 184 height 27
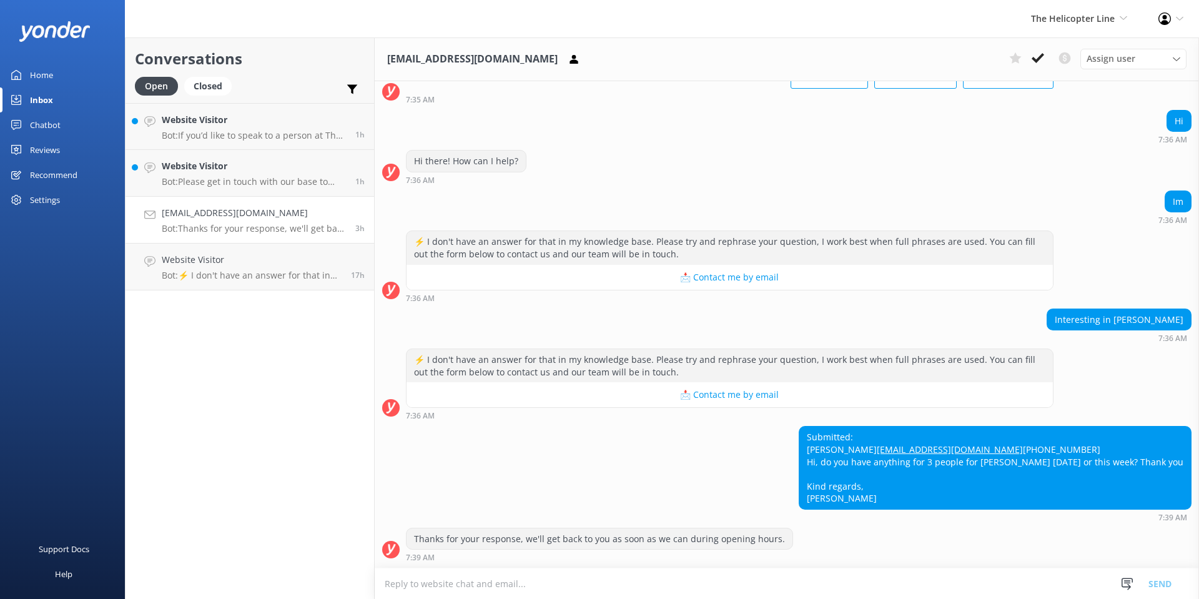
scroll to position [109, 0]
drag, startPoint x: 1012, startPoint y: 460, endPoint x: 1081, endPoint y: 463, distance: 69.3
click at [1081, 463] on div "Submitted: [PERSON_NAME] [EMAIL_ADDRESS][DOMAIN_NAME] [PHONE_NUMBER] Hi, do you…" at bounding box center [994, 467] width 391 height 82
drag, startPoint x: 913, startPoint y: 460, endPoint x: 1018, endPoint y: 458, distance: 104.9
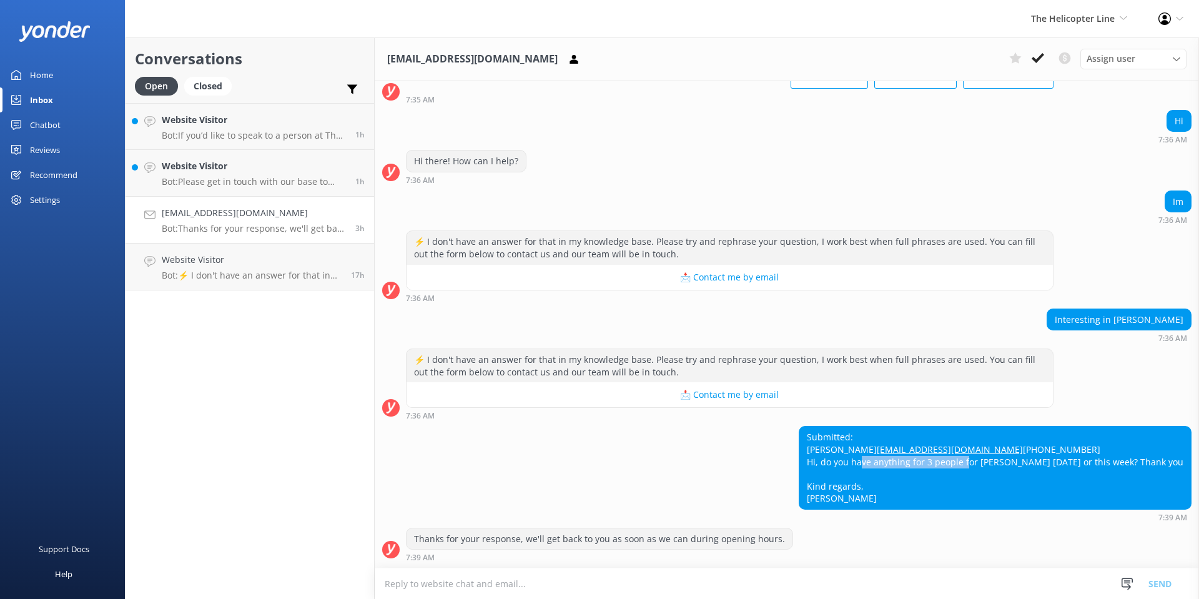
click at [1018, 458] on div "Submitted: [PERSON_NAME] [EMAIL_ADDRESS][DOMAIN_NAME] [PHONE_NUMBER] Hi, do you…" at bounding box center [994, 467] width 391 height 82
click at [491, 64] on h3 "[EMAIL_ADDRESS][DOMAIN_NAME]" at bounding box center [472, 59] width 170 height 16
click at [569, 60] on use at bounding box center [573, 58] width 8 height 9
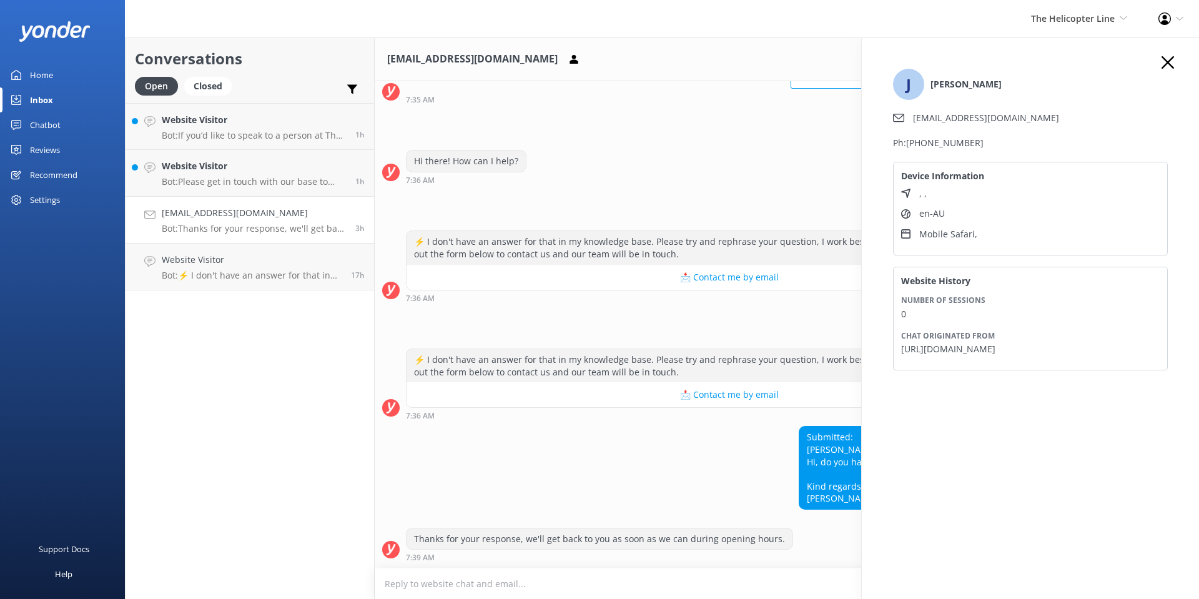
click at [726, 110] on div "Hi 7:36 AM" at bounding box center [787, 127] width 824 height 34
click at [715, 111] on div "Hi 7:36 AM" at bounding box center [787, 127] width 824 height 34
click at [680, 445] on div "Submitted: [PERSON_NAME] [EMAIL_ADDRESS][DOMAIN_NAME] [PHONE_NUMBER] Hi, do you…" at bounding box center [787, 474] width 824 height 96
click at [1164, 60] on use "button" at bounding box center [1167, 62] width 12 height 12
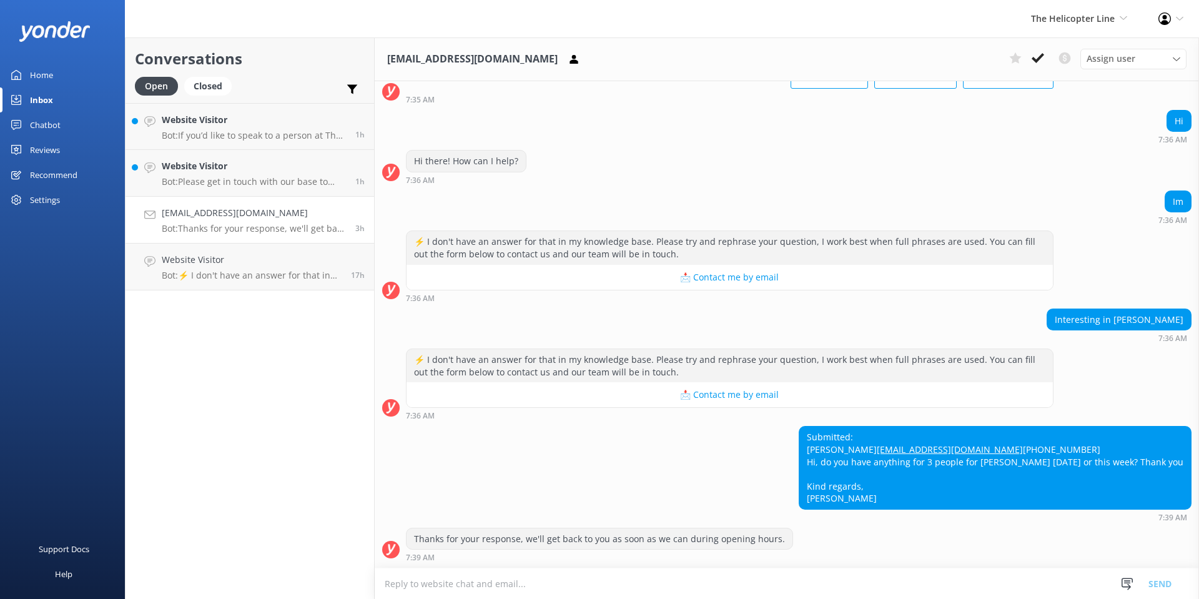
click at [561, 581] on textarea at bounding box center [787, 583] width 824 height 31
drag, startPoint x: 1172, startPoint y: 463, endPoint x: 848, endPoint y: 461, distance: 324.7
click at [848, 461] on div "Submitted: [PERSON_NAME] [EMAIL_ADDRESS][DOMAIN_NAME] [PHONE_NUMBER] Hi, do you…" at bounding box center [994, 467] width 391 height 82
copy div "Hi, do you have anything for 3 people for [PERSON_NAME] [DATE] or this week? Th…"
click at [558, 585] on textarea at bounding box center [787, 583] width 824 height 31
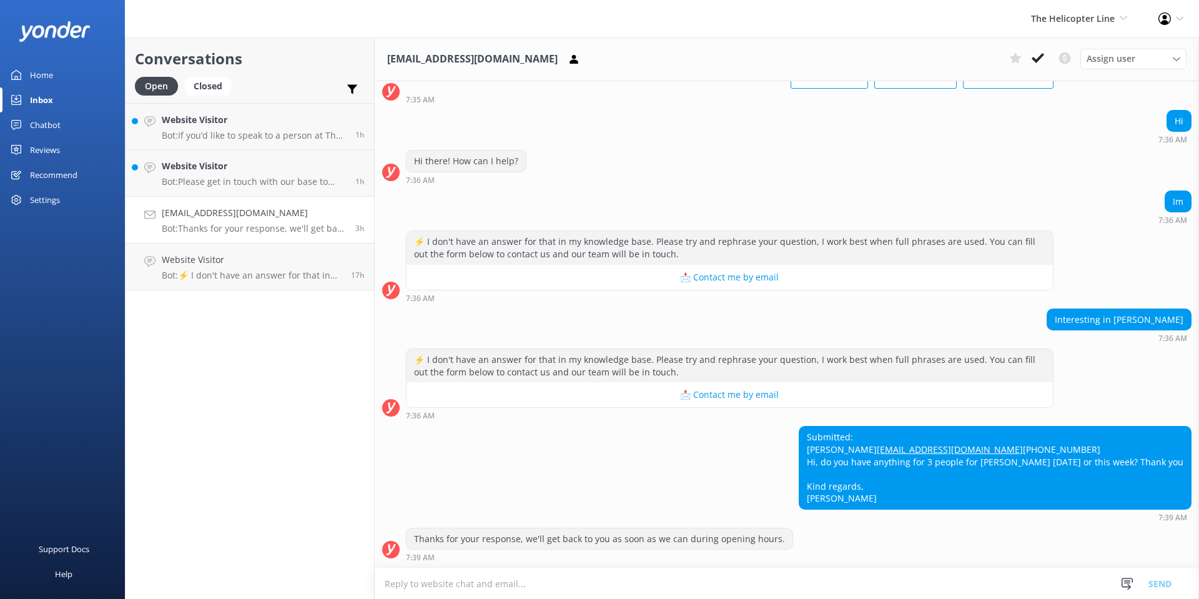
paste textarea "Hi! We do have availability for glacier tours for 3 people [DATE] and this week…"
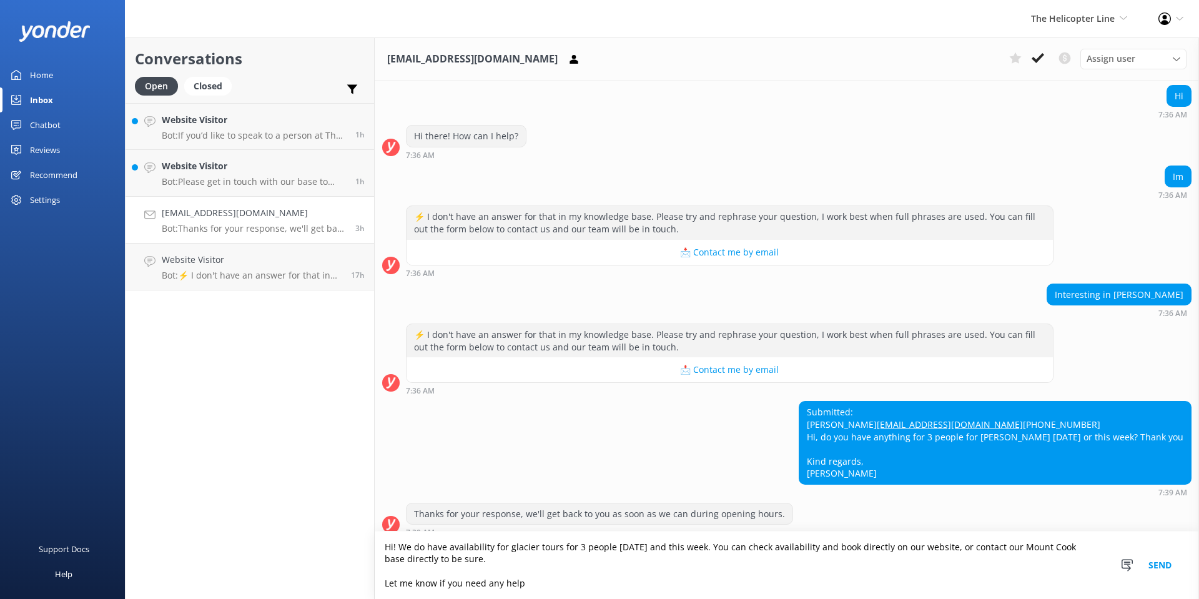
scroll to position [146, 0]
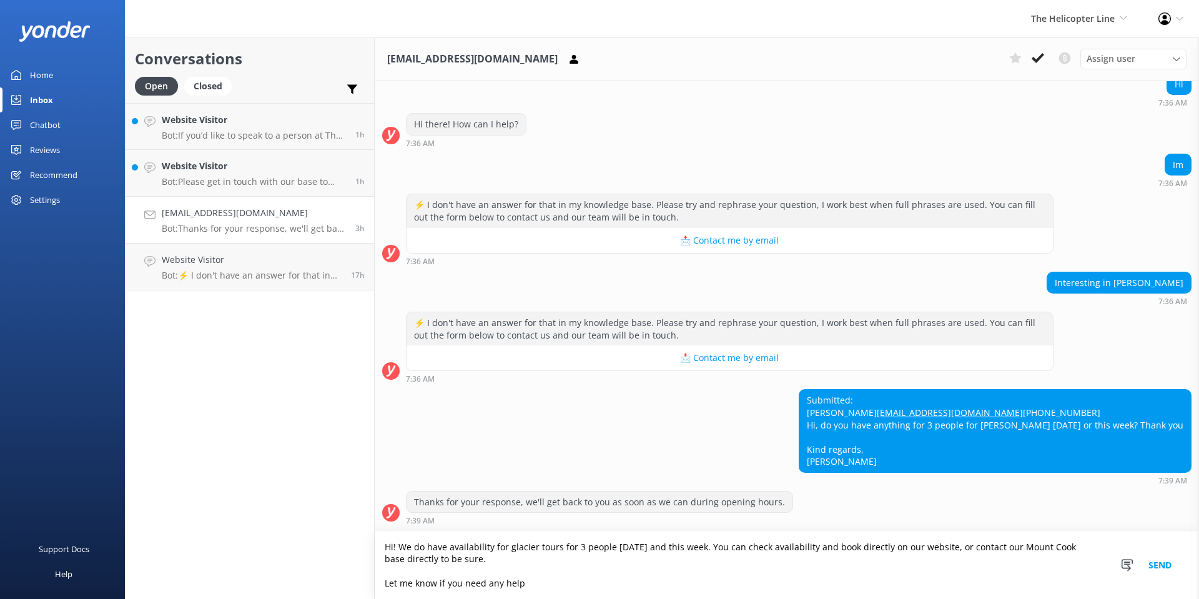
click at [395, 541] on textarea "Hi! We do have availability for glacier tours for 3 people [DATE] and this week…" at bounding box center [787, 564] width 824 height 67
click at [486, 556] on textarea "Hi. We do have availability for glacier tours for 3 people [DATE] and this week…" at bounding box center [787, 564] width 824 height 67
paste textarea "[URL][DOMAIN_NAME]"
click at [588, 589] on textarea "Hi. We do have availability for glacier tours for 3 people [DATE] and this week…" at bounding box center [787, 564] width 824 height 67
type textarea "Hi. We do have availability for glacier tours for 3 people [DATE] and this week…"
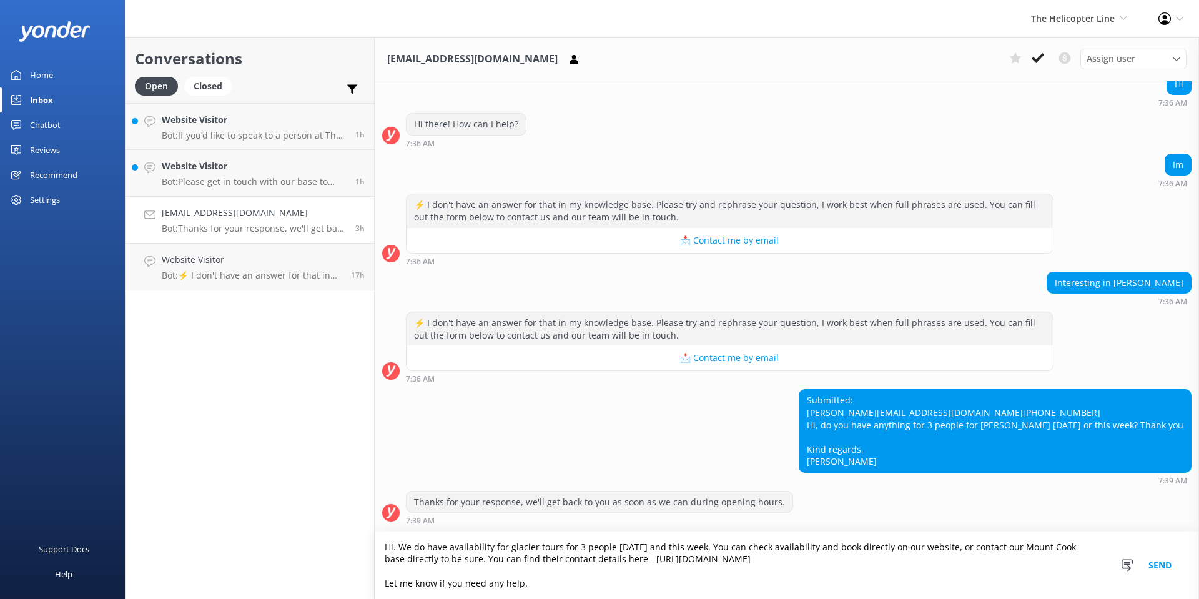
click at [1160, 568] on button "Send" at bounding box center [1159, 564] width 47 height 67
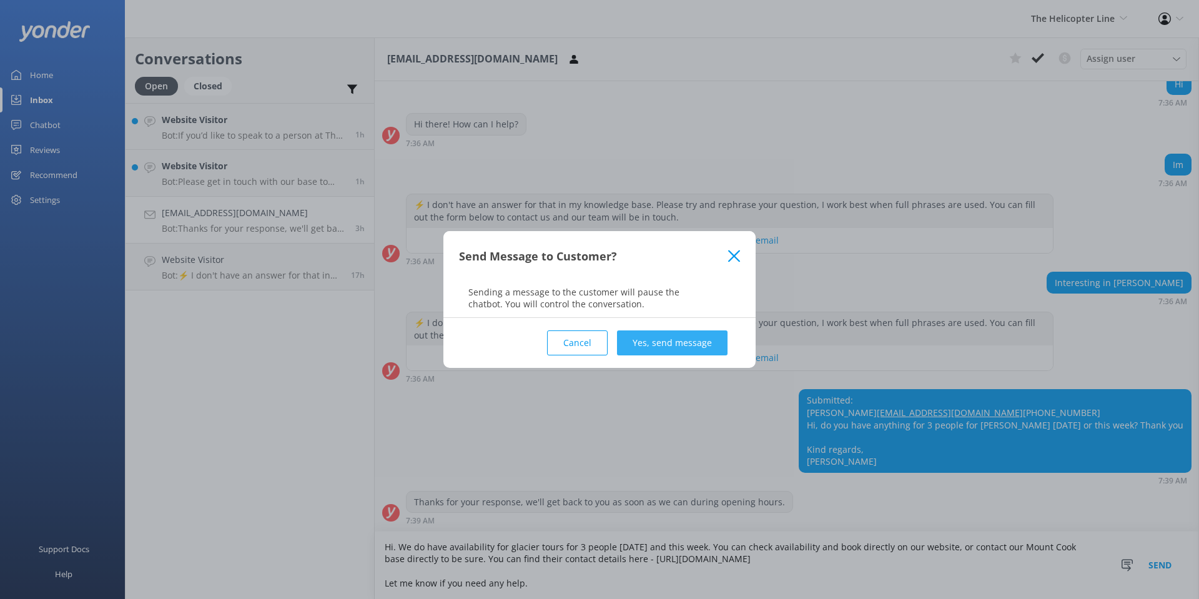
click at [687, 342] on button "Yes, send message" at bounding box center [672, 342] width 111 height 25
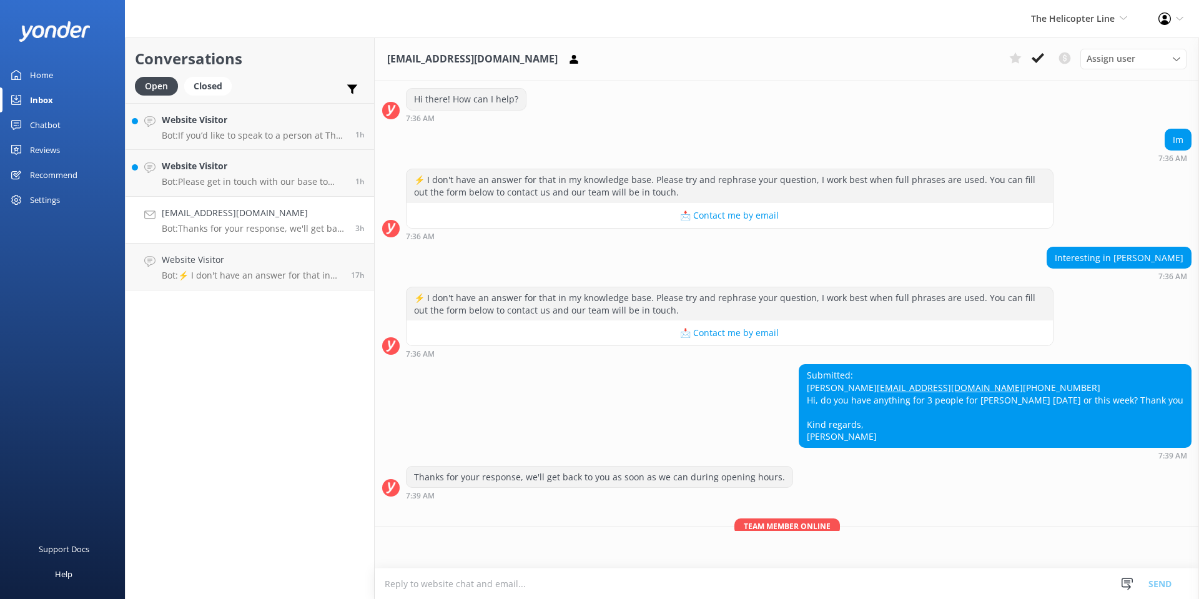
scroll to position [227, 0]
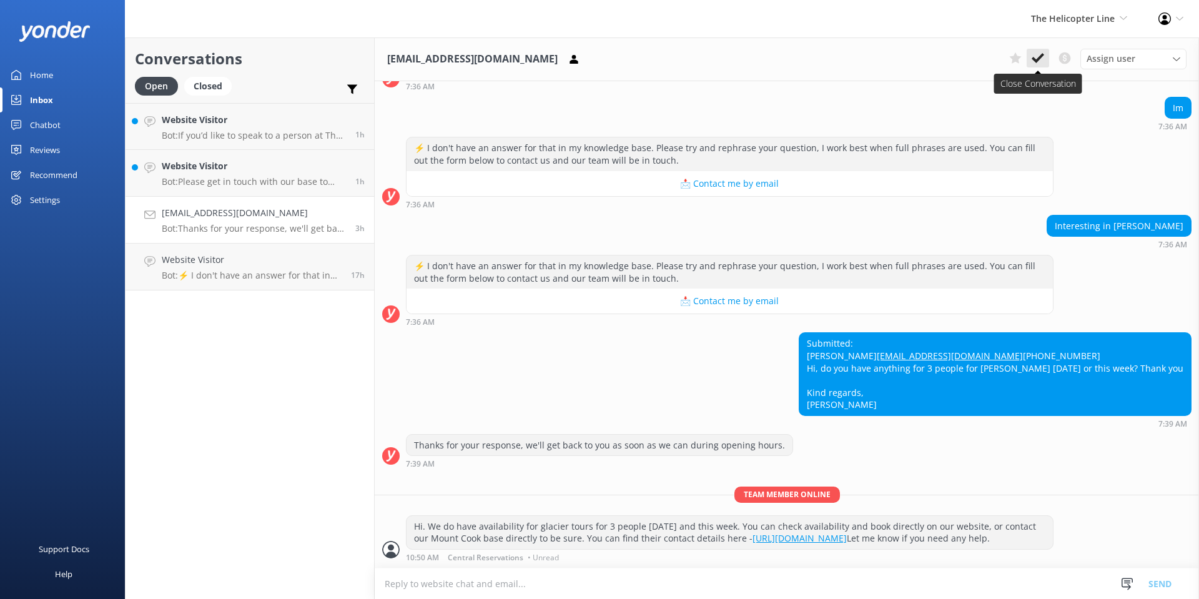
click at [1038, 59] on use at bounding box center [1037, 58] width 12 height 10
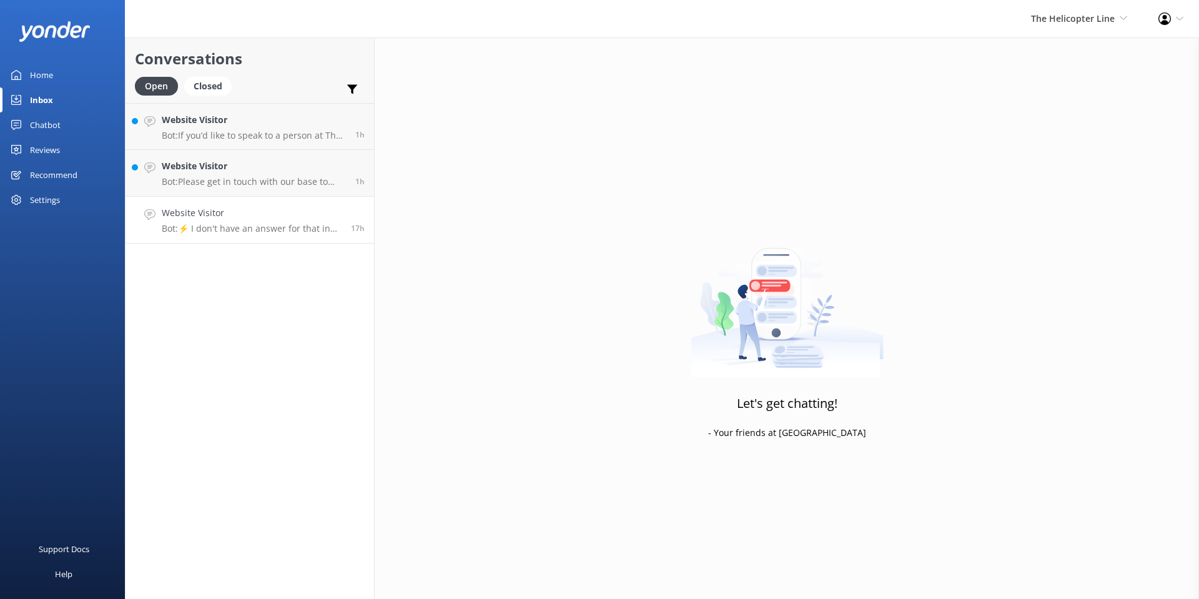
click at [274, 215] on h4 "Website Visitor" at bounding box center [252, 213] width 180 height 14
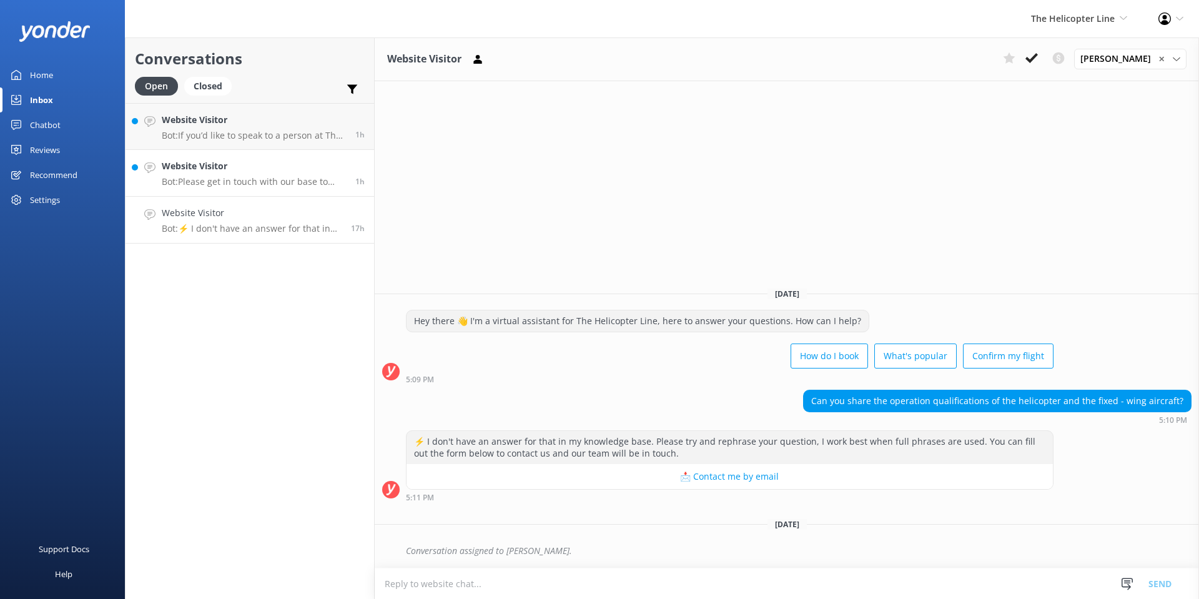
click at [215, 157] on link "Website Visitor Bot: Please get in touch with our base to ensure your pick-up l…" at bounding box center [249, 173] width 248 height 47
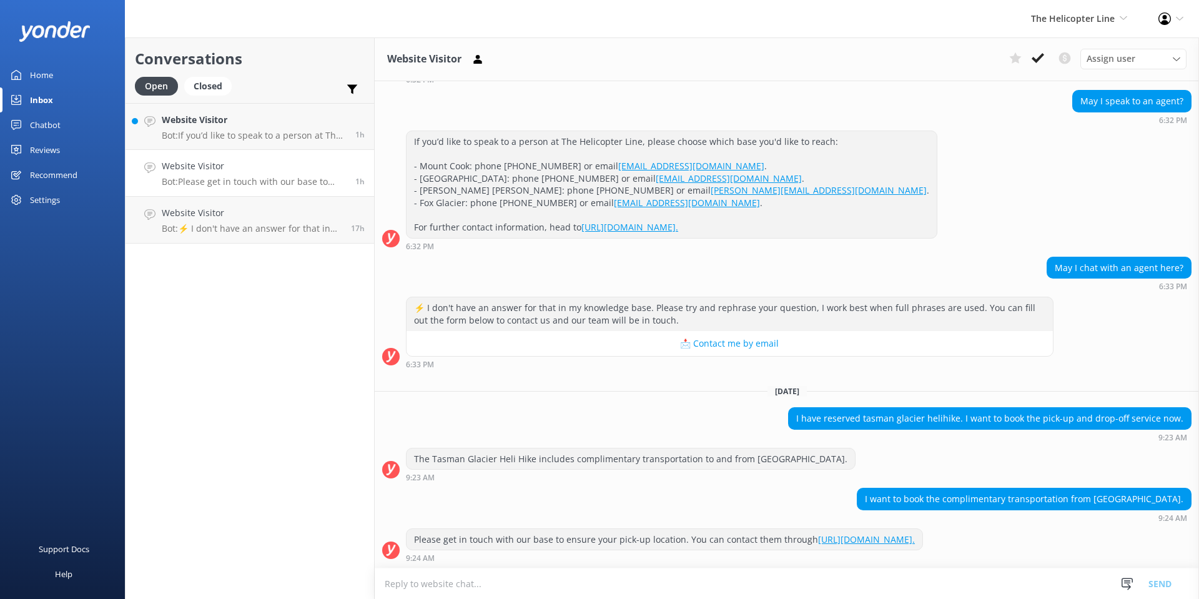
scroll to position [978, 0]
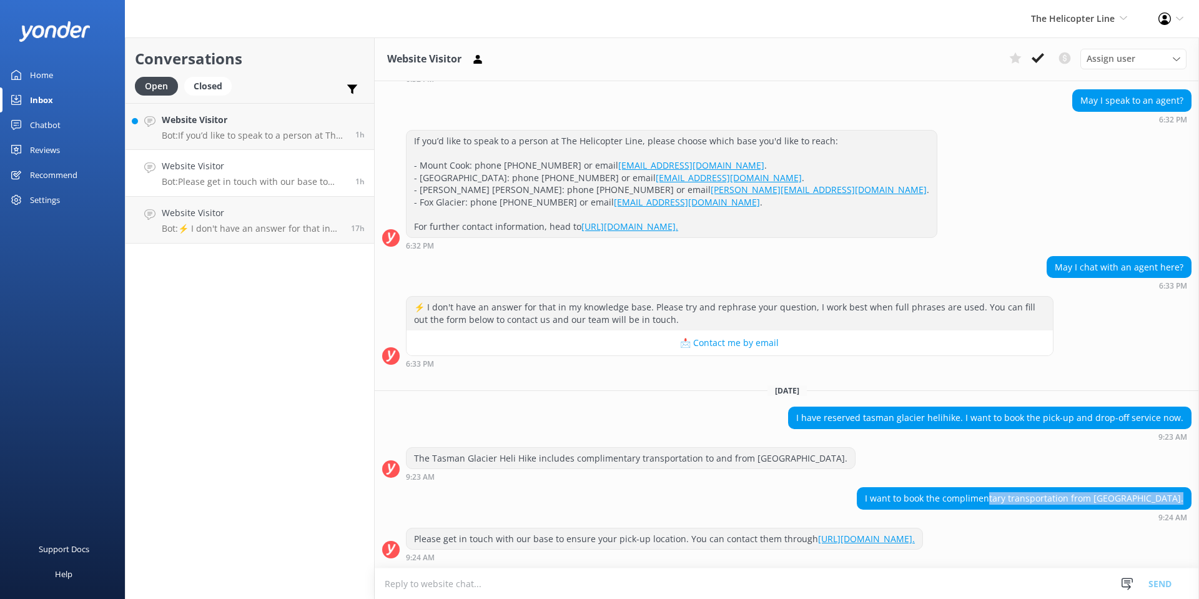
drag, startPoint x: 991, startPoint y: 499, endPoint x: 1171, endPoint y: 504, distance: 179.9
click at [1171, 504] on div "I want to book the complimentary transportation from [GEOGRAPHIC_DATA]." at bounding box center [1023, 498] width 333 height 21
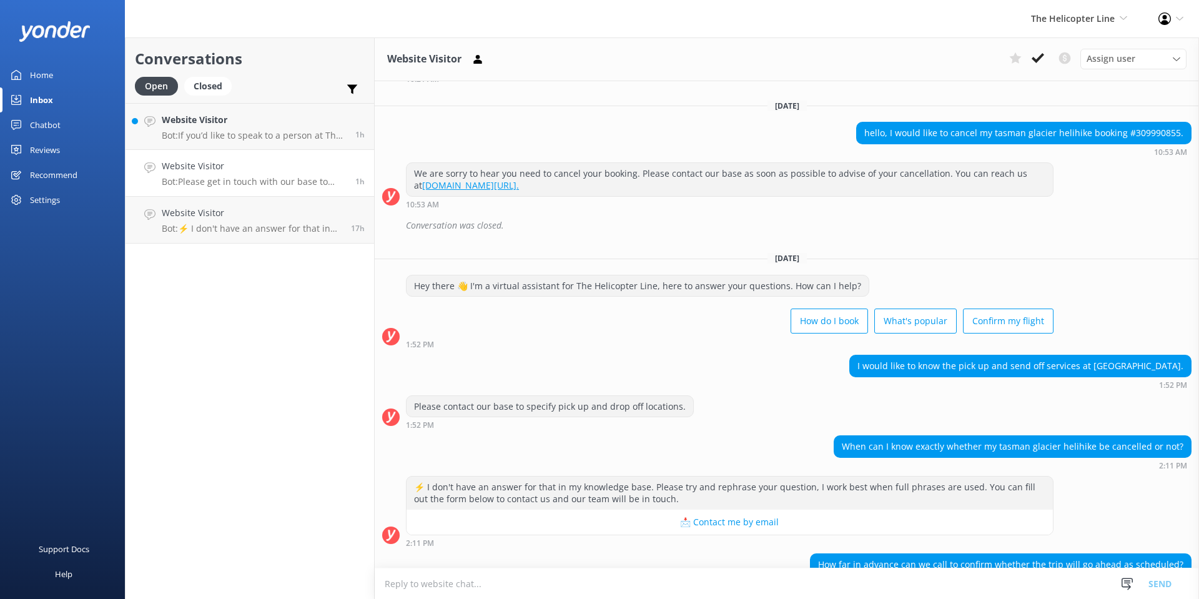
scroll to position [0, 0]
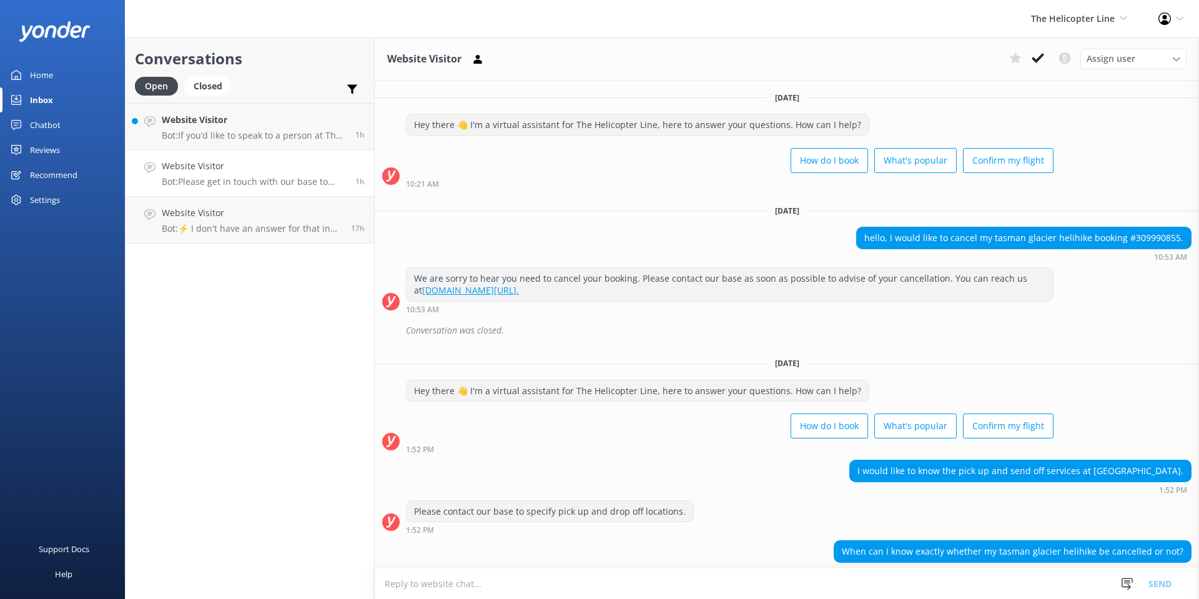
click at [1156, 235] on div "hello, I would like to cancel my tasman glacier helihike booking #309990855." at bounding box center [1024, 237] width 334 height 21
copy div "309990855"
click at [1031, 62] on button at bounding box center [1037, 58] width 22 height 19
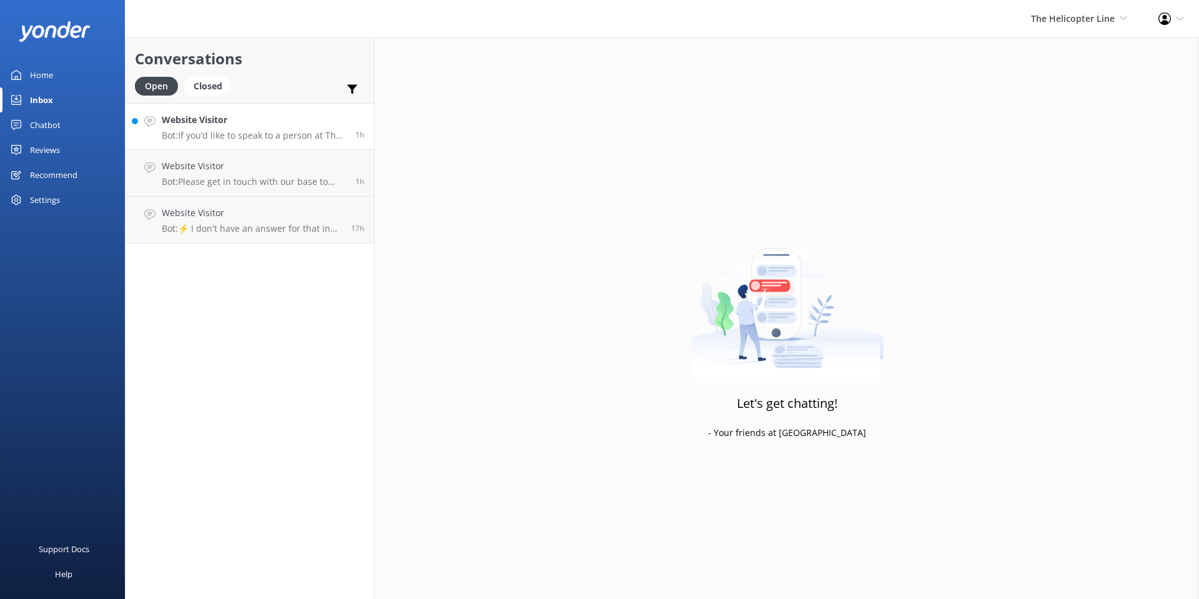
click at [238, 122] on h4 "Website Visitor" at bounding box center [254, 120] width 184 height 14
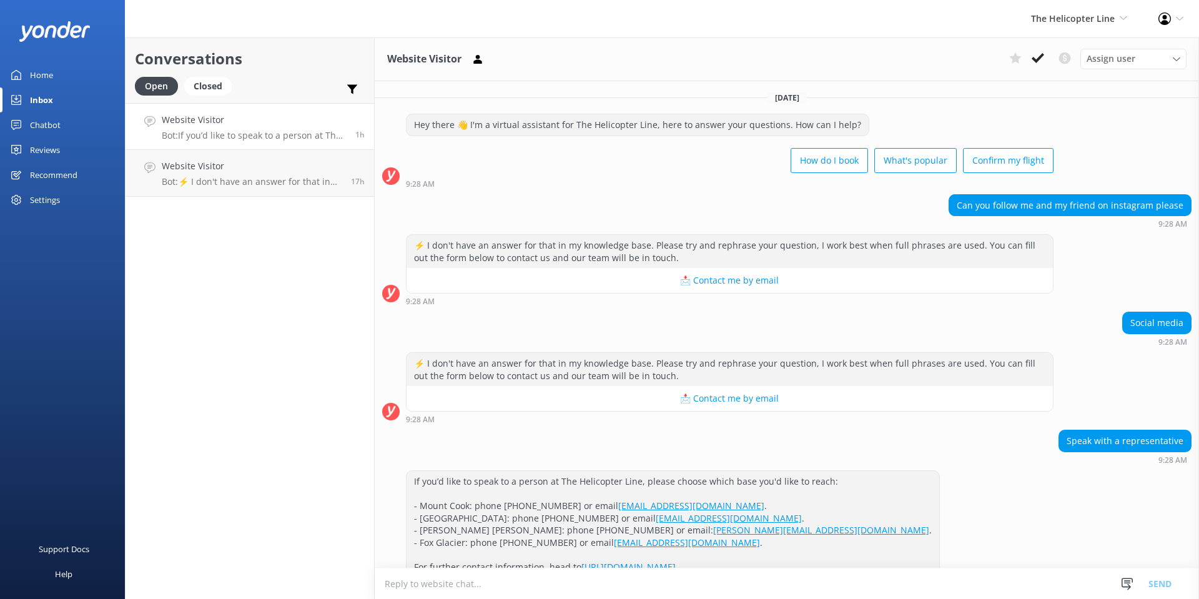
scroll to position [28, 0]
